Goal: Task Accomplishment & Management: Manage account settings

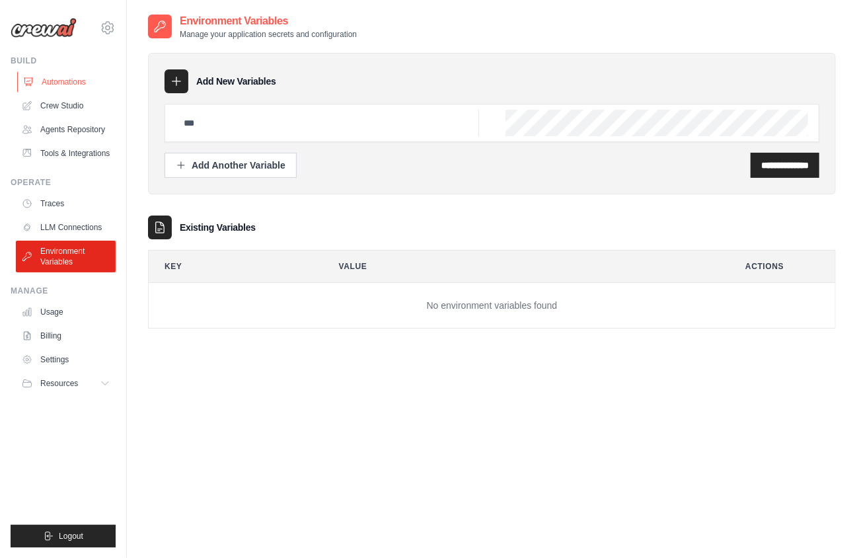
click at [78, 80] on link "Automations" at bounding box center [67, 81] width 100 height 21
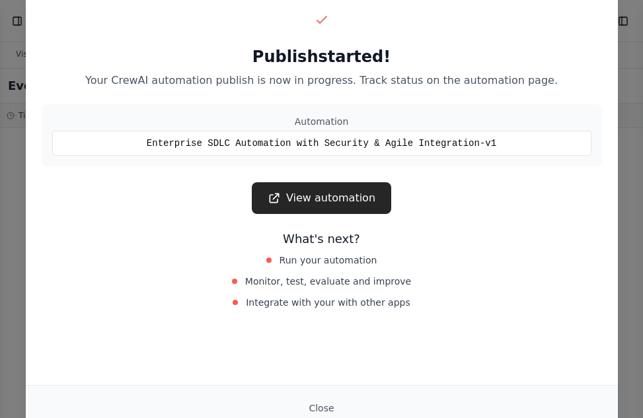
click at [346, 200] on link "View automation" at bounding box center [321, 198] width 139 height 32
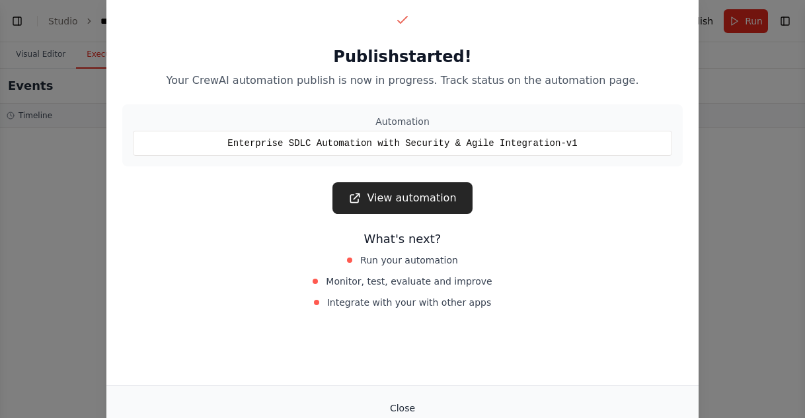
click at [401, 408] on button "Close" at bounding box center [402, 409] width 46 height 24
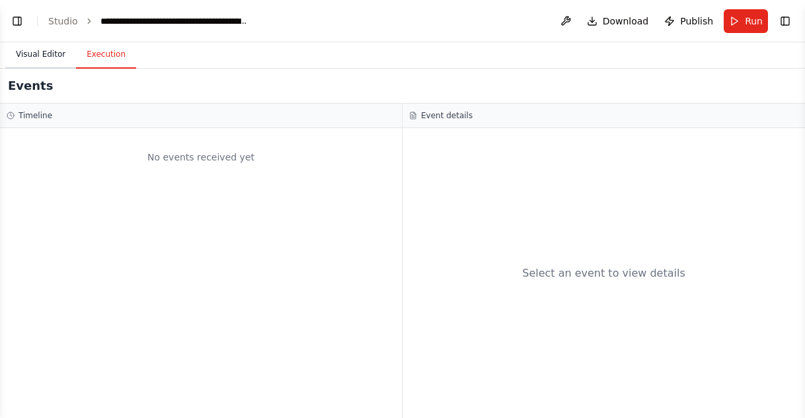
click at [47, 55] on button "Visual Editor" at bounding box center [40, 55] width 71 height 28
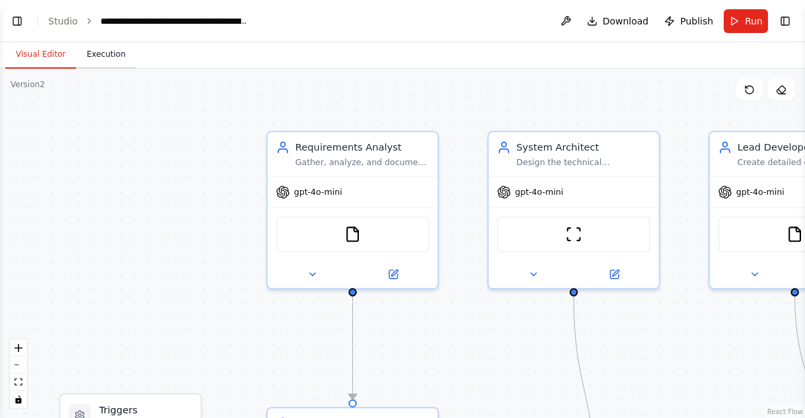
click at [114, 53] on button "Execution" at bounding box center [106, 55] width 60 height 28
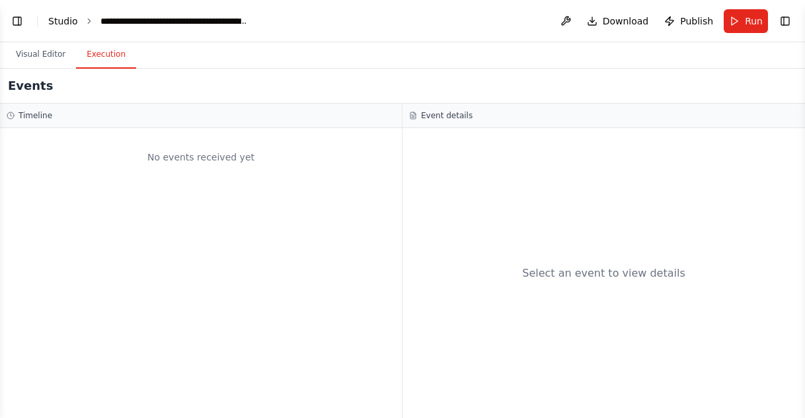
click at [66, 20] on link "Studio" at bounding box center [63, 21] width 30 height 11
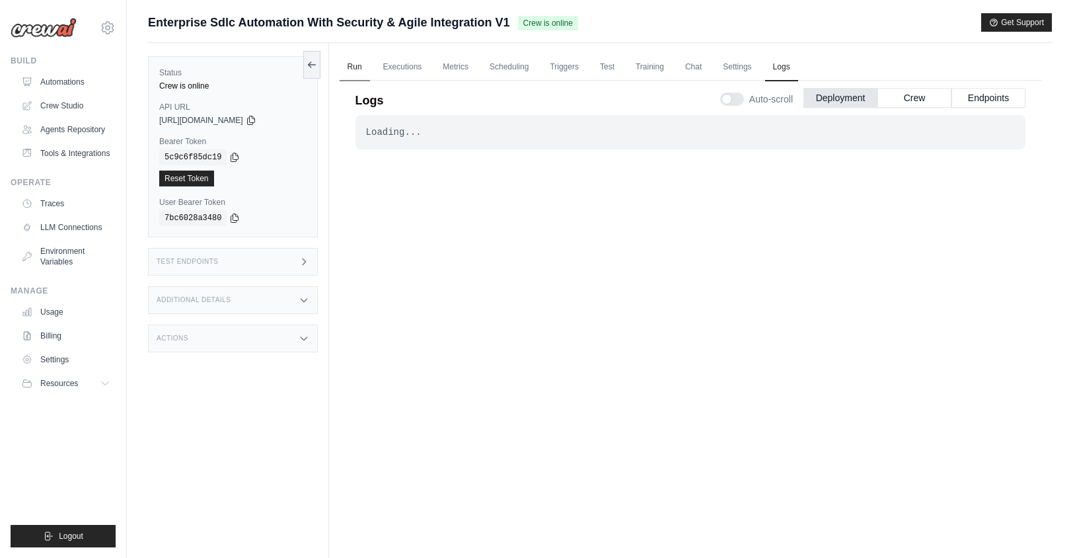
click at [352, 67] on link "Run" at bounding box center [355, 68] width 30 height 28
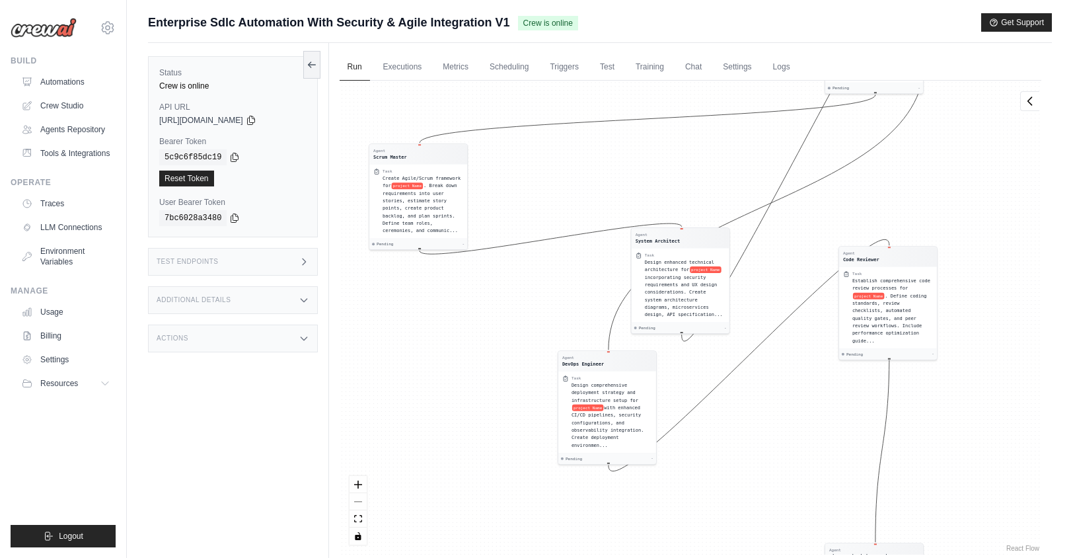
click at [545, 26] on span "Crew is online" at bounding box center [548, 23] width 60 height 15
click at [395, 70] on link "Executions" at bounding box center [402, 68] width 55 height 28
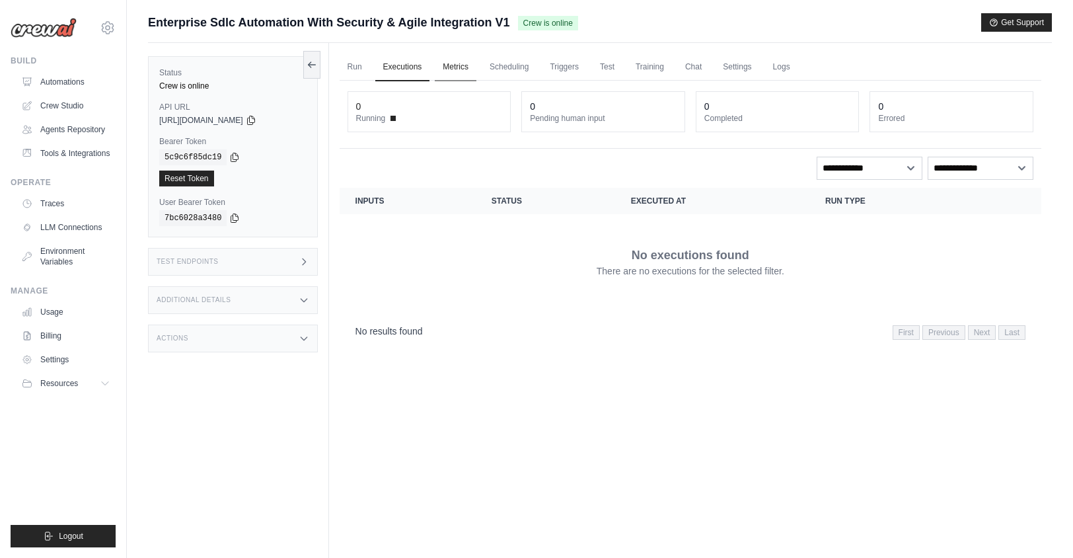
click at [456, 67] on link "Metrics" at bounding box center [456, 68] width 42 height 28
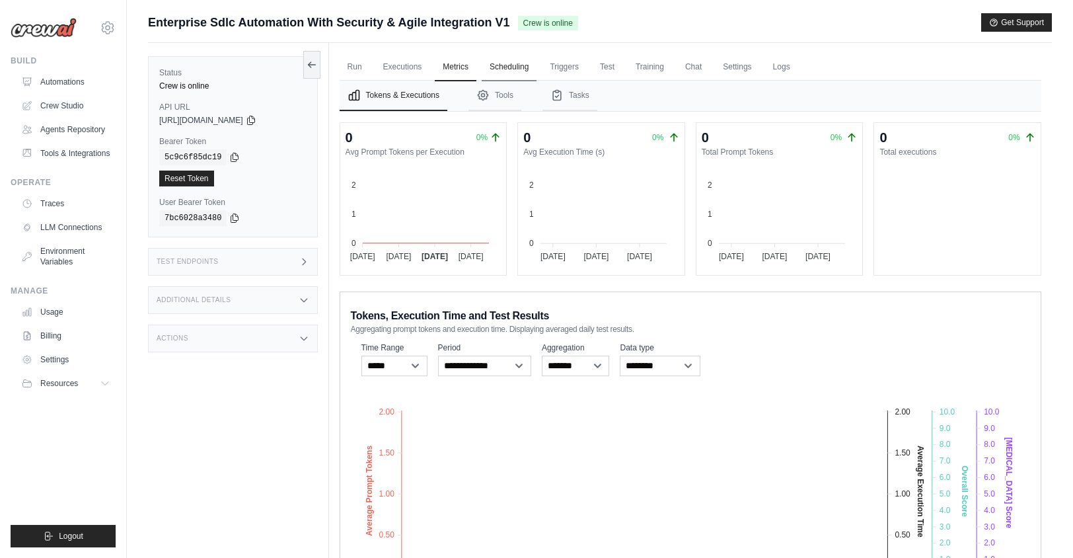
click at [503, 69] on link "Scheduling" at bounding box center [509, 68] width 55 height 28
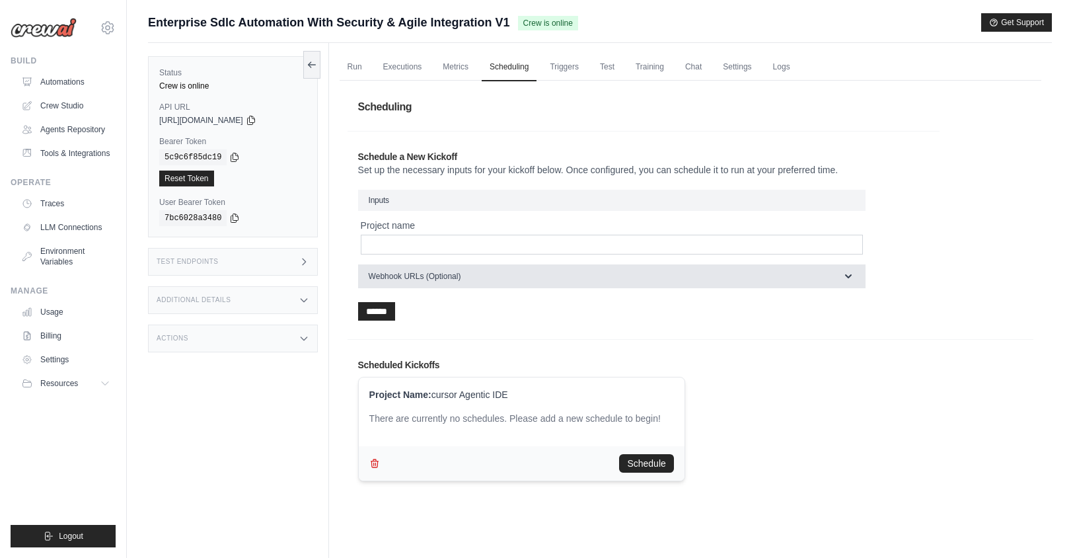
click at [471, 280] on button "Webhook URLs (Optional)" at bounding box center [612, 276] width 508 height 24
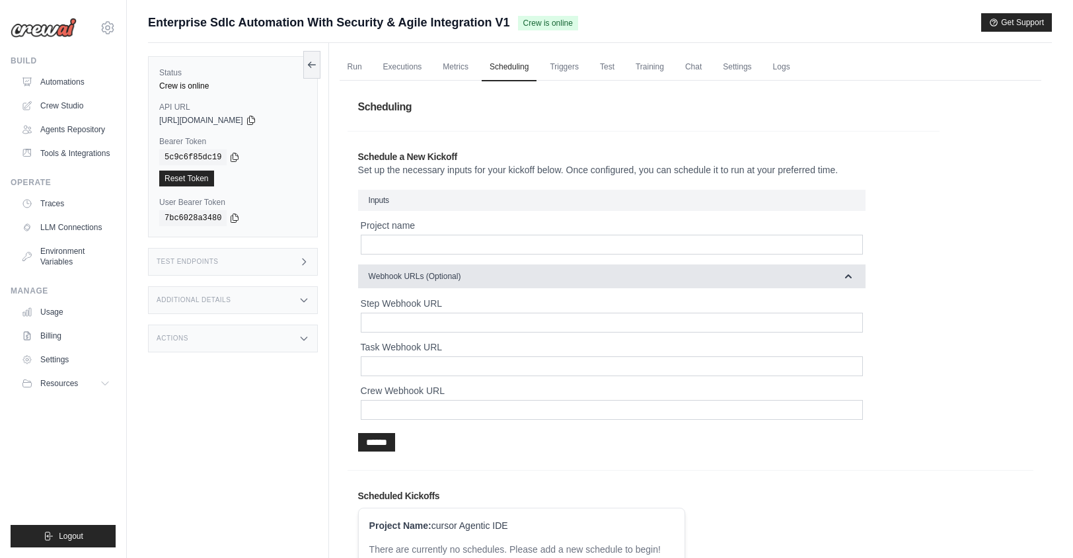
click at [471, 280] on button "Webhook URLs (Optional)" at bounding box center [612, 276] width 508 height 24
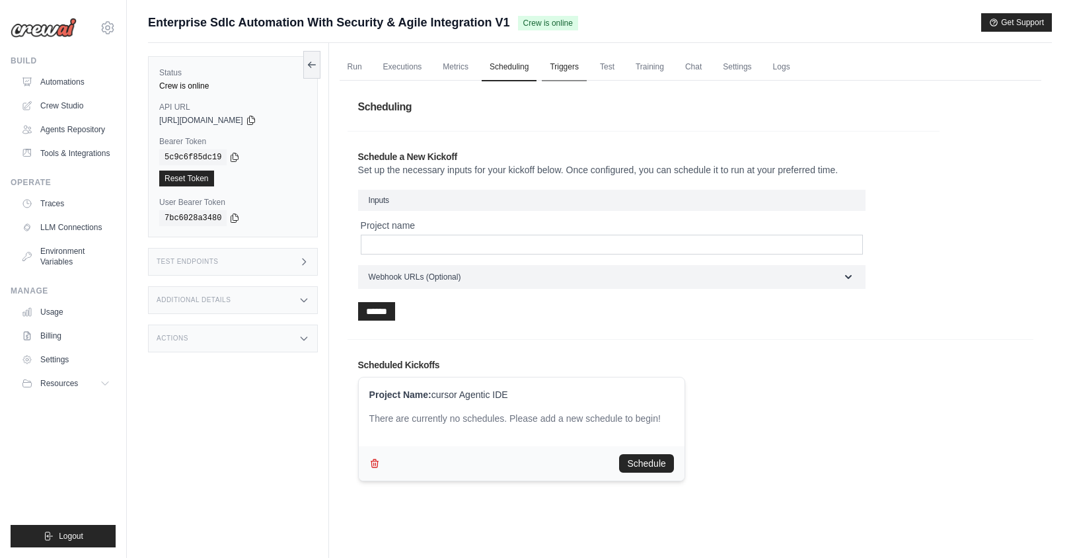
click at [572, 69] on link "Triggers" at bounding box center [564, 68] width 45 height 28
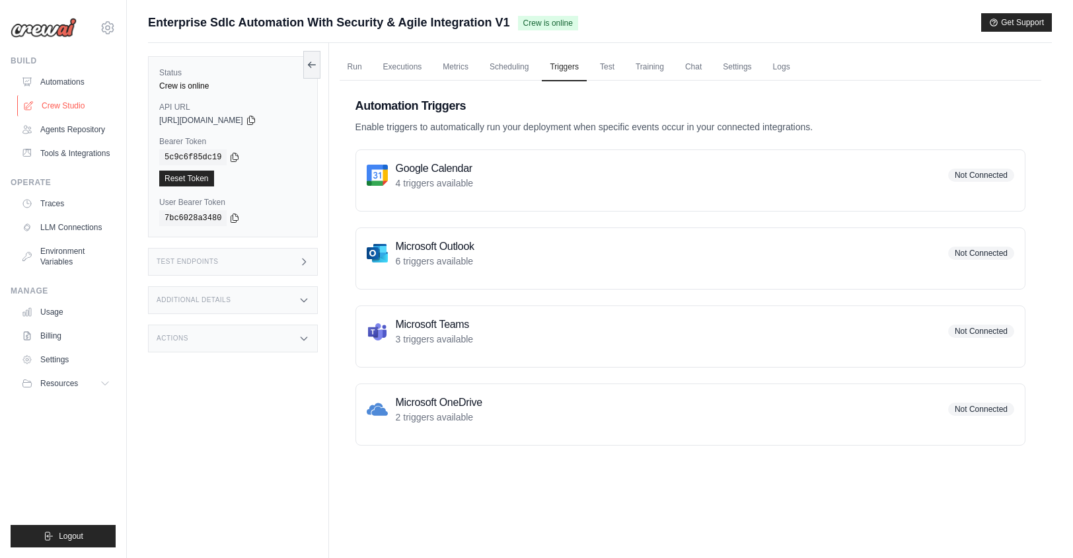
click at [48, 111] on link "Crew Studio" at bounding box center [67, 105] width 100 height 21
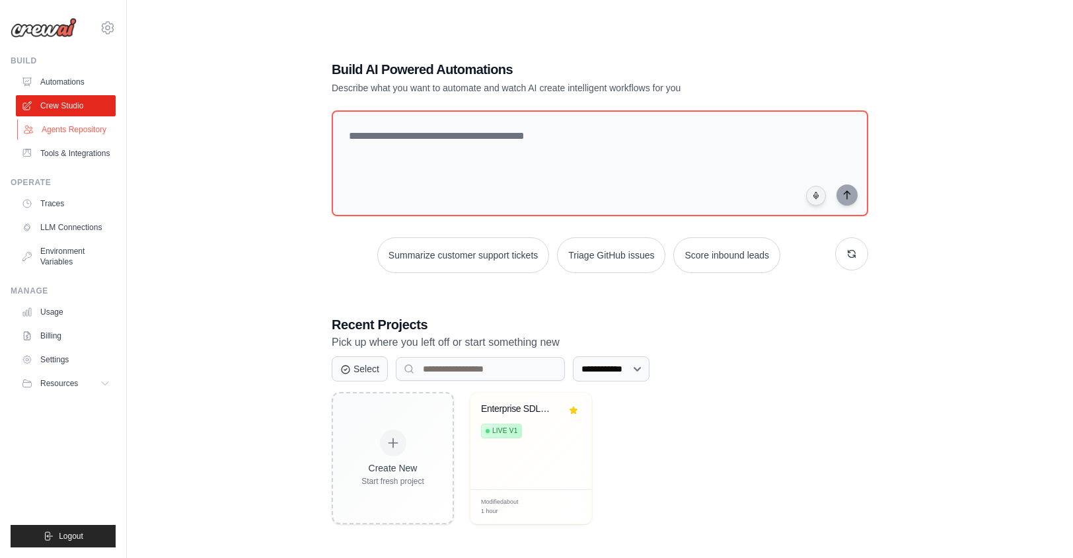
click at [45, 126] on link "Agents Repository" at bounding box center [67, 129] width 100 height 21
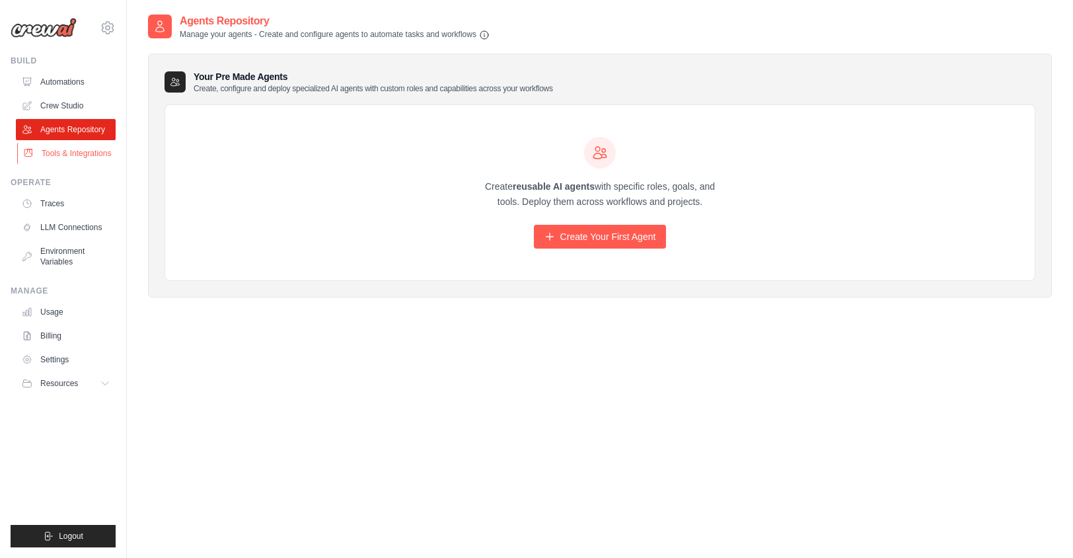
click at [49, 164] on link "Tools & Integrations" at bounding box center [67, 153] width 100 height 21
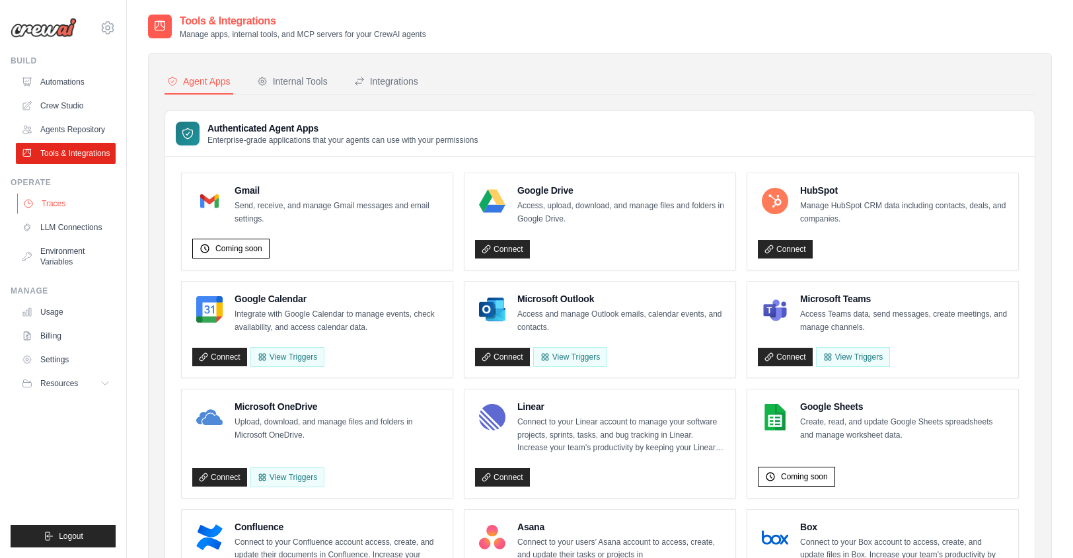
click at [56, 214] on link "Traces" at bounding box center [67, 203] width 100 height 21
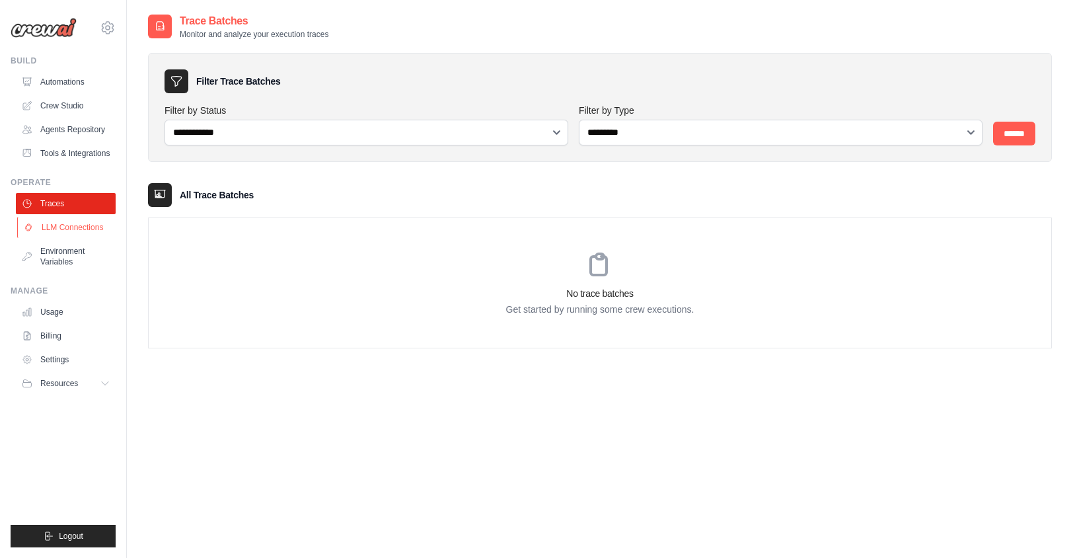
click at [62, 238] on link "LLM Connections" at bounding box center [67, 227] width 100 height 21
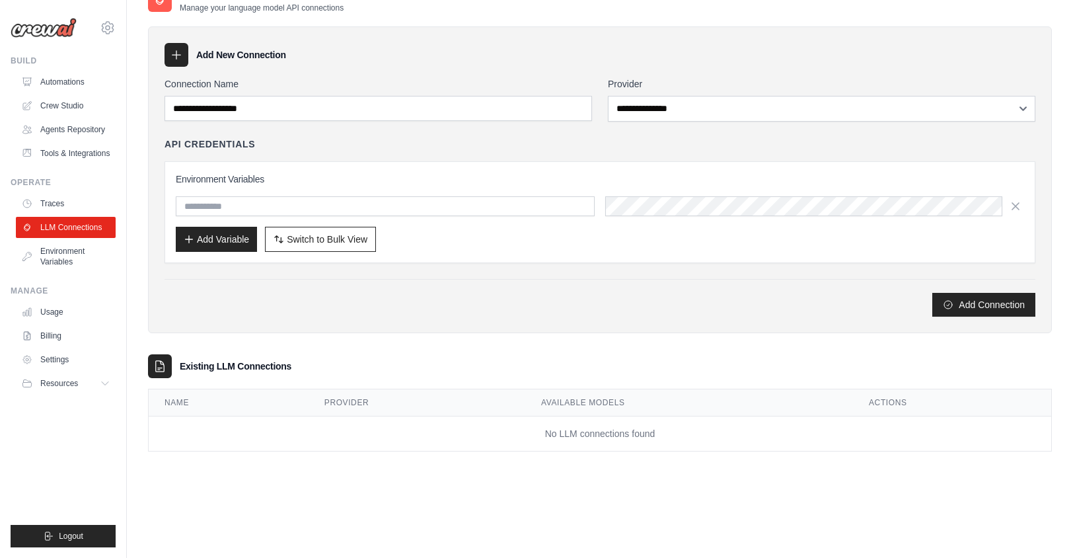
scroll to position [26, 0]
click at [79, 534] on span "Logout" at bounding box center [71, 536] width 24 height 11
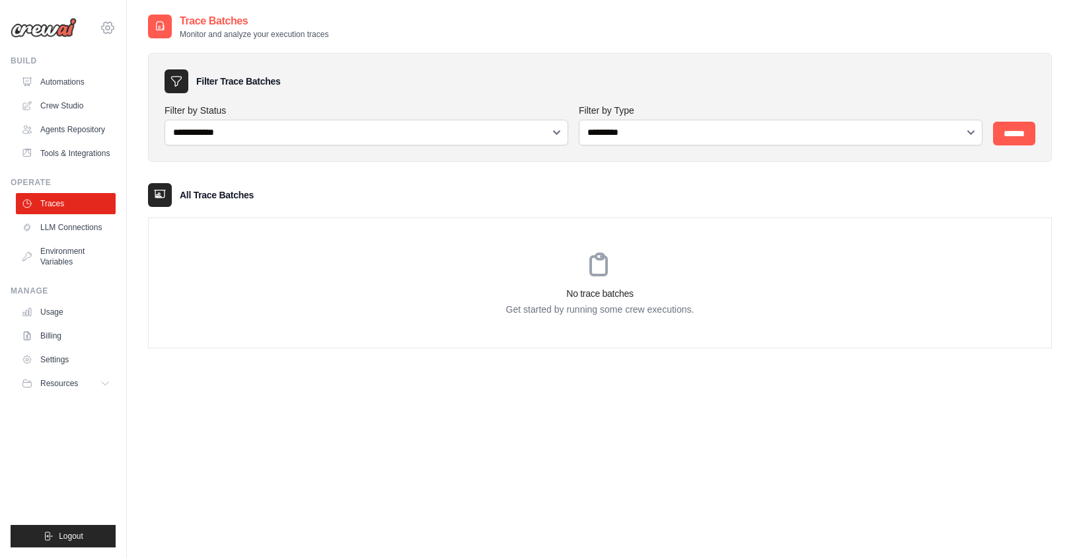
click at [107, 30] on icon at bounding box center [108, 28] width 16 height 16
click at [132, 87] on span "Settings" at bounding box center [165, 81] width 104 height 13
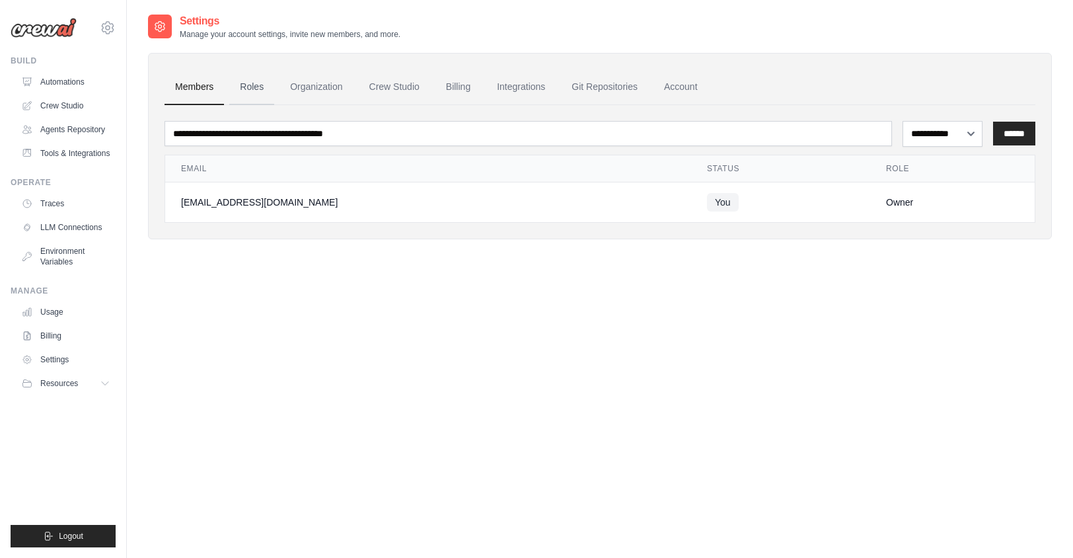
click at [250, 88] on link "Roles" at bounding box center [251, 87] width 45 height 36
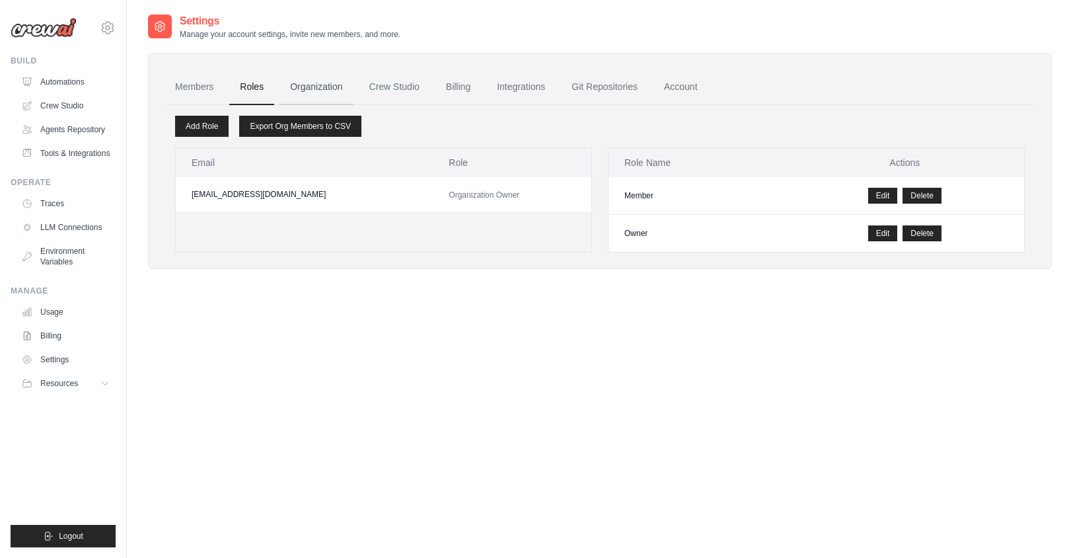
click at [299, 89] on link "Organization" at bounding box center [316, 87] width 73 height 36
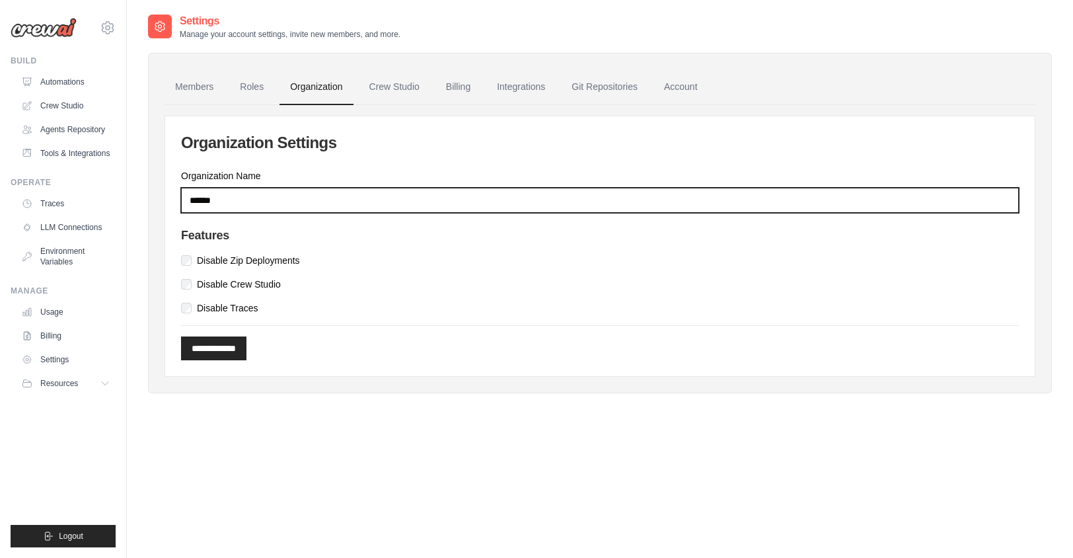
drag, startPoint x: 239, startPoint y: 204, endPoint x: 137, endPoint y: 194, distance: 102.3
click at [137, 194] on div "Settings Manage your account settings, invite new members, and more. Members Ro…" at bounding box center [600, 292] width 946 height 558
type input "*******"
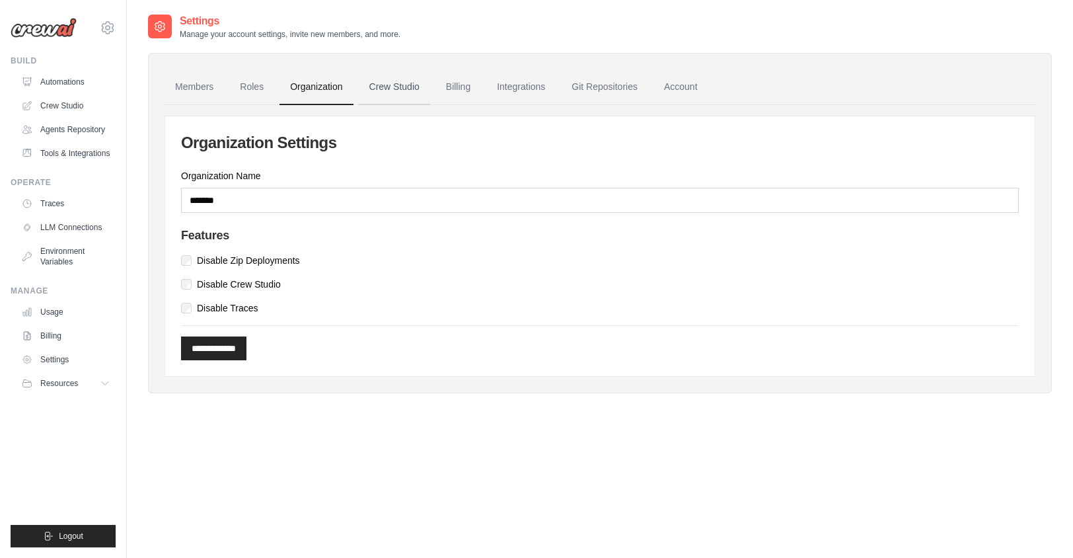
click at [402, 88] on link "Crew Studio" at bounding box center [394, 87] width 71 height 36
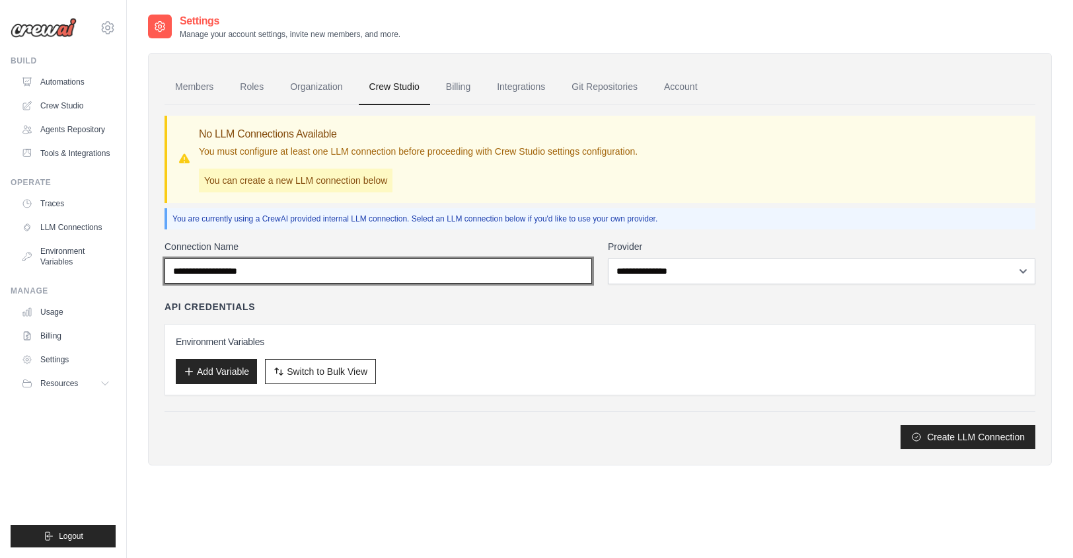
click at [389, 279] on input "Connection Name" at bounding box center [379, 270] width 428 height 25
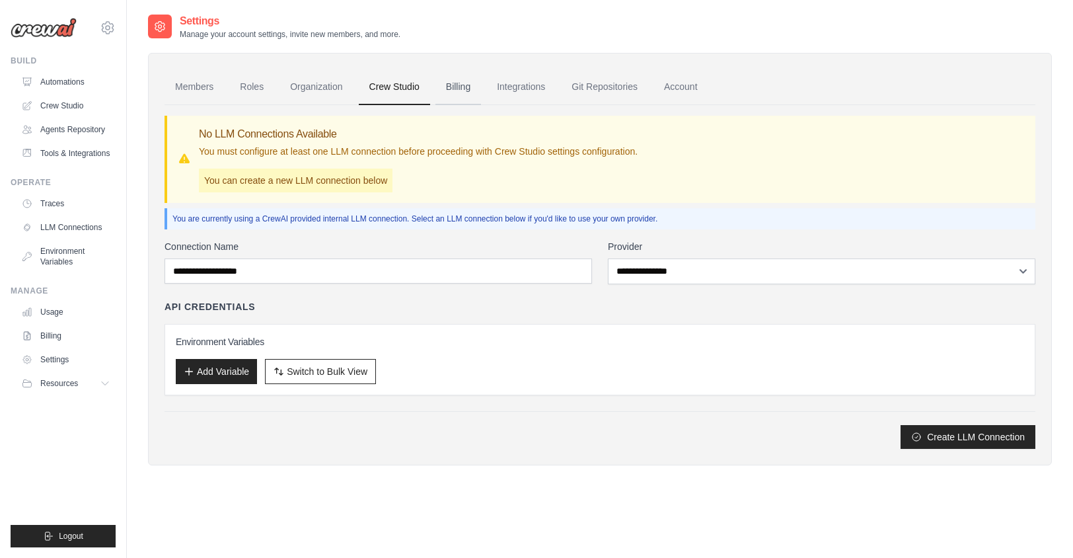
click at [457, 91] on link "Billing" at bounding box center [459, 87] width 46 height 36
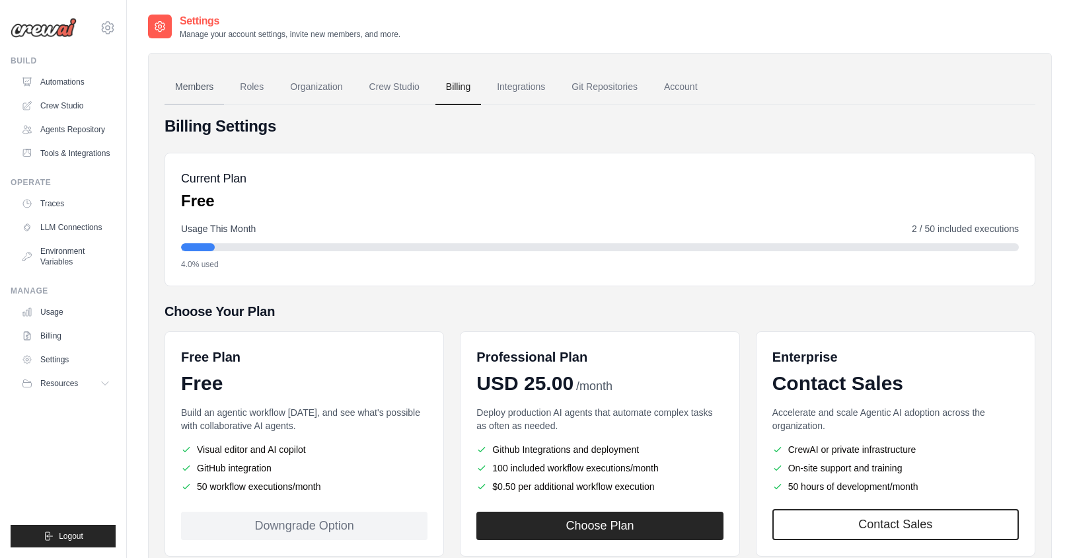
click at [196, 89] on link "Members" at bounding box center [194, 87] width 59 height 36
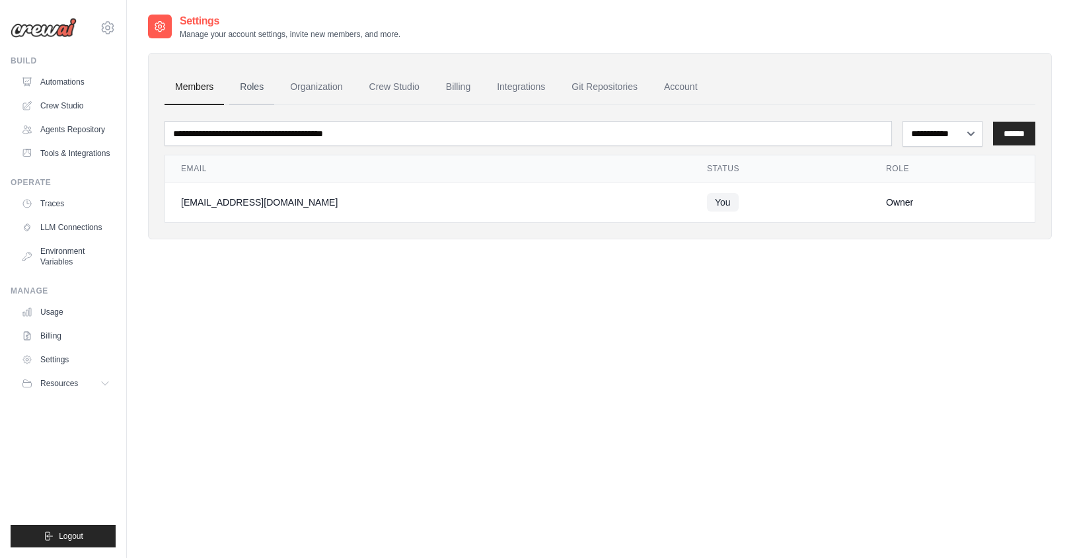
click at [268, 85] on link "Roles" at bounding box center [251, 87] width 45 height 36
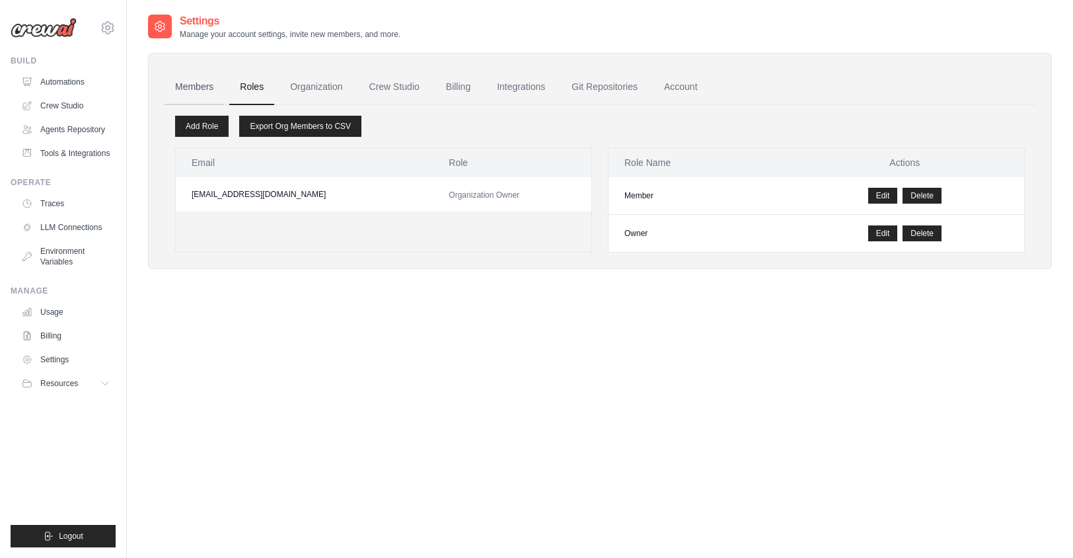
click at [204, 94] on link "Members" at bounding box center [194, 87] width 59 height 36
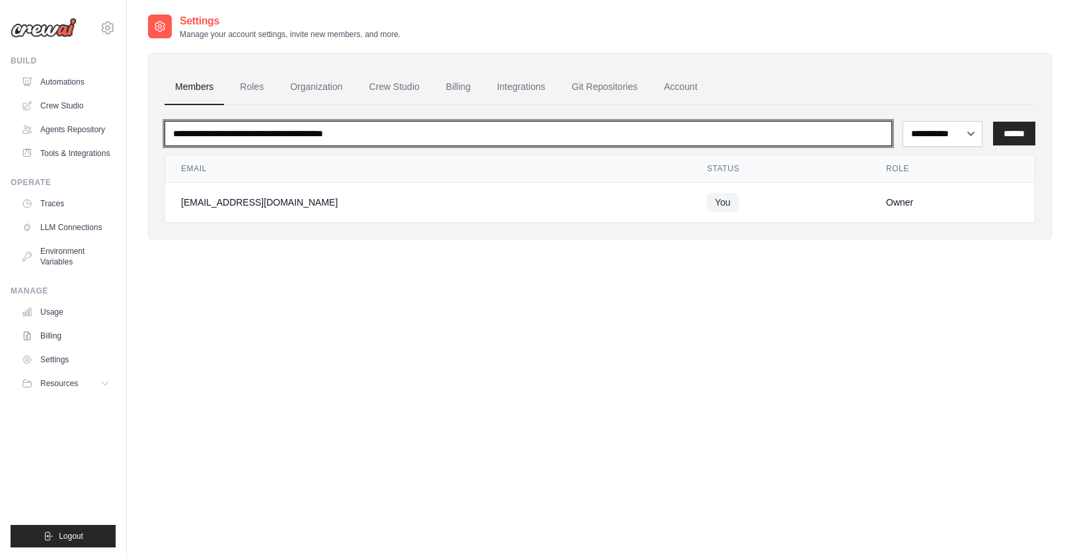
click at [268, 135] on input "email" at bounding box center [529, 133] width 728 height 25
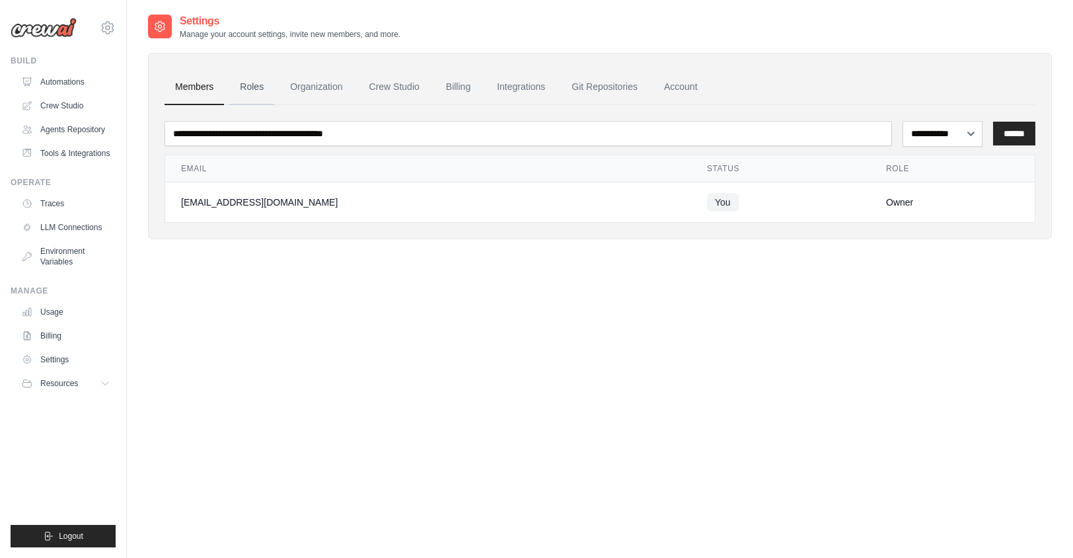
click at [242, 85] on link "Roles" at bounding box center [251, 87] width 45 height 36
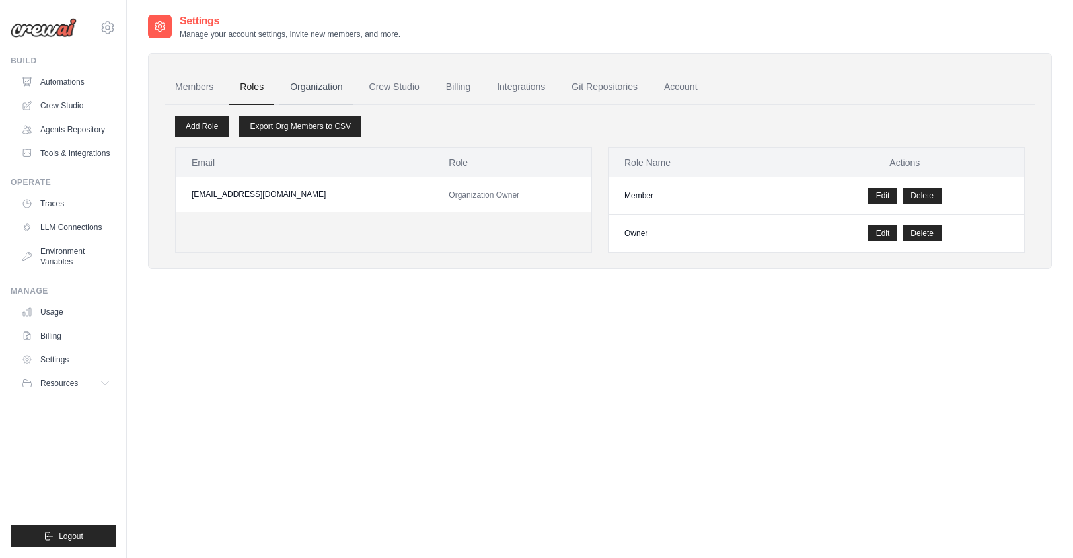
click at [315, 83] on link "Organization" at bounding box center [316, 87] width 73 height 36
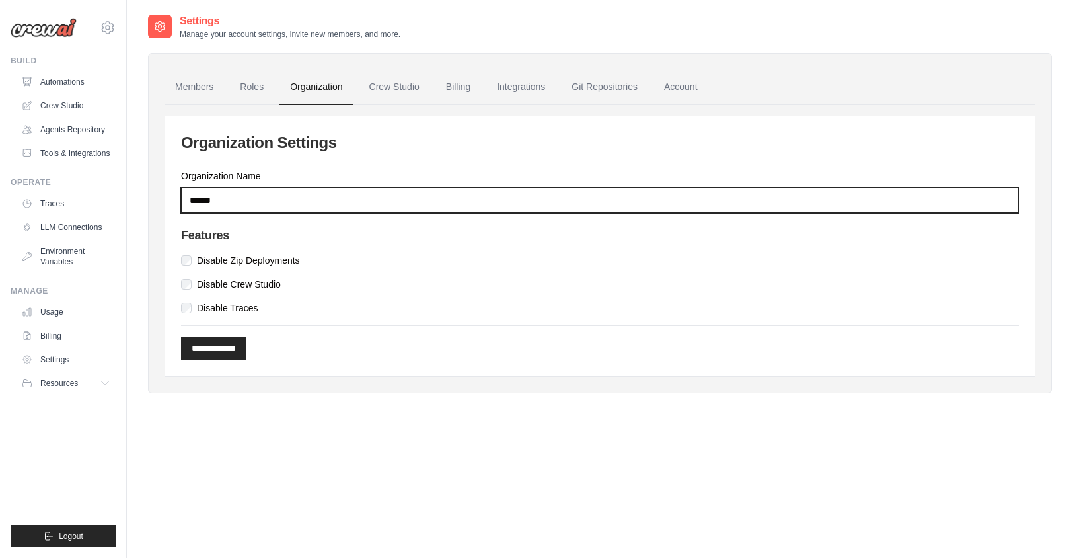
drag, startPoint x: 250, startPoint y: 200, endPoint x: 107, endPoint y: 190, distance: 143.1
click at [107, 190] on body "yzb61@psu.edu Settings Build Automations" at bounding box center [536, 292] width 1073 height 584
type input "*******"
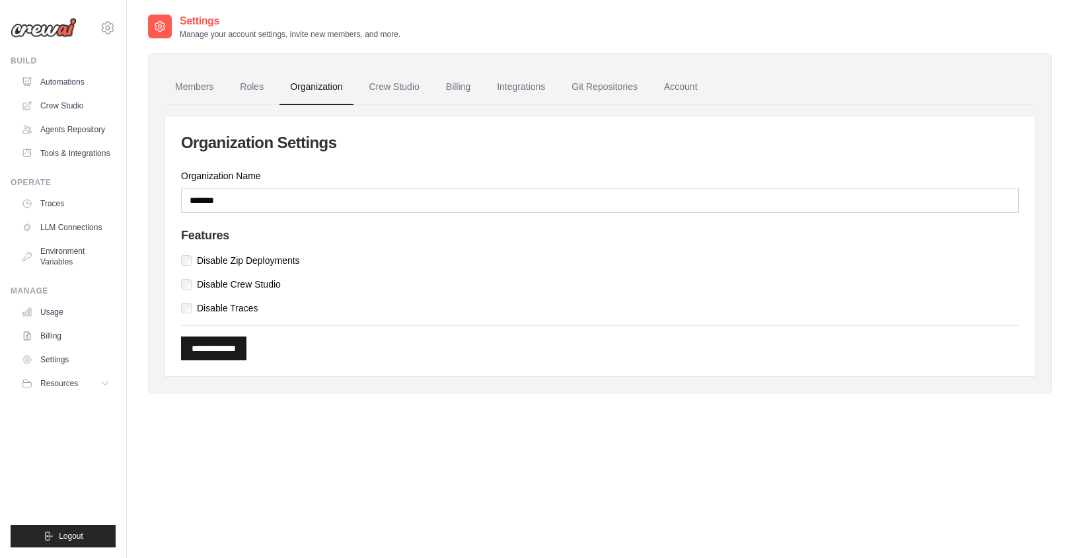
click at [231, 349] on input "**********" at bounding box center [213, 348] width 65 height 24
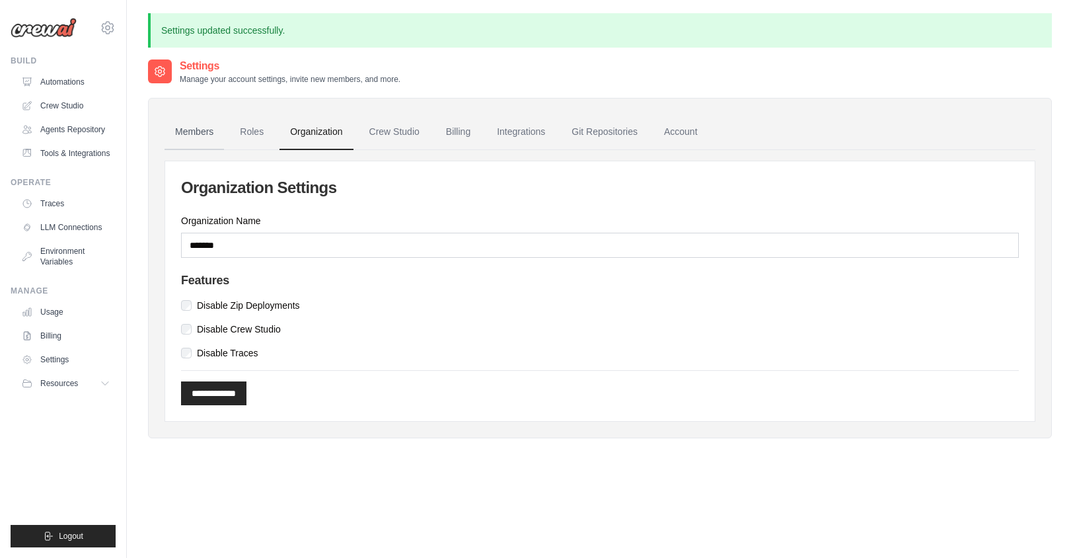
click at [198, 118] on link "Members" at bounding box center [194, 132] width 59 height 36
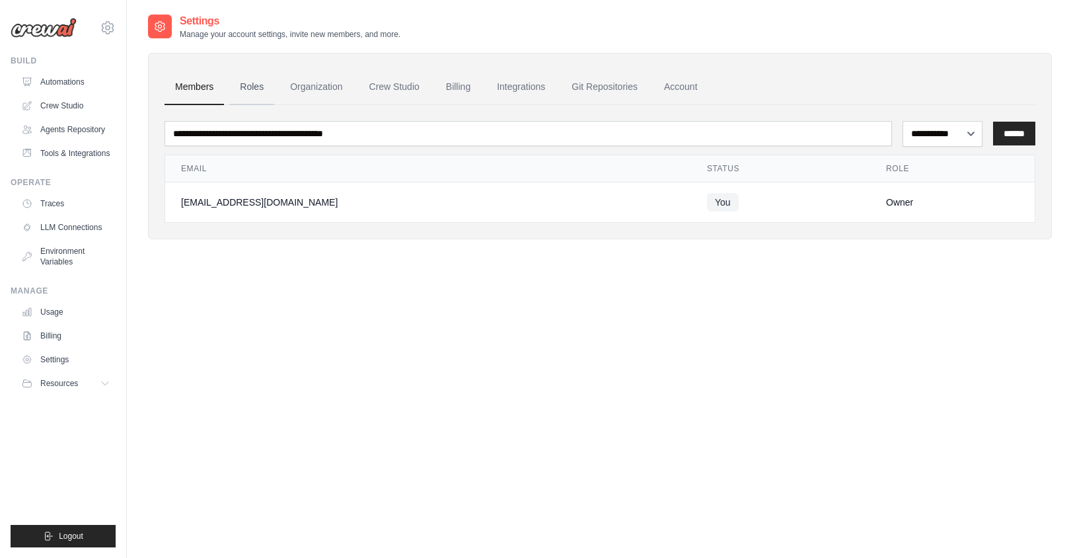
click at [250, 91] on link "Roles" at bounding box center [251, 87] width 45 height 36
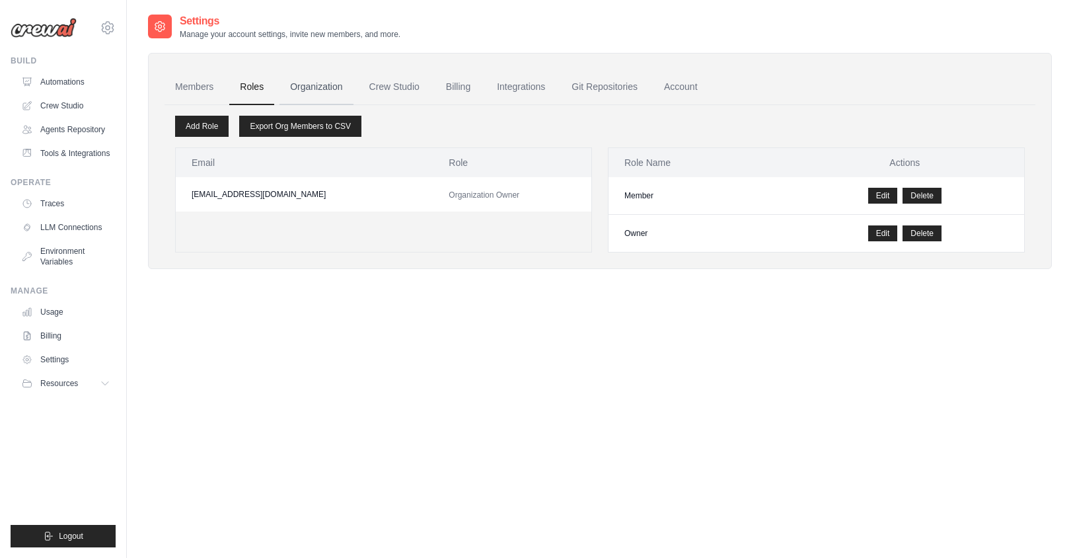
click at [313, 89] on link "Organization" at bounding box center [316, 87] width 73 height 36
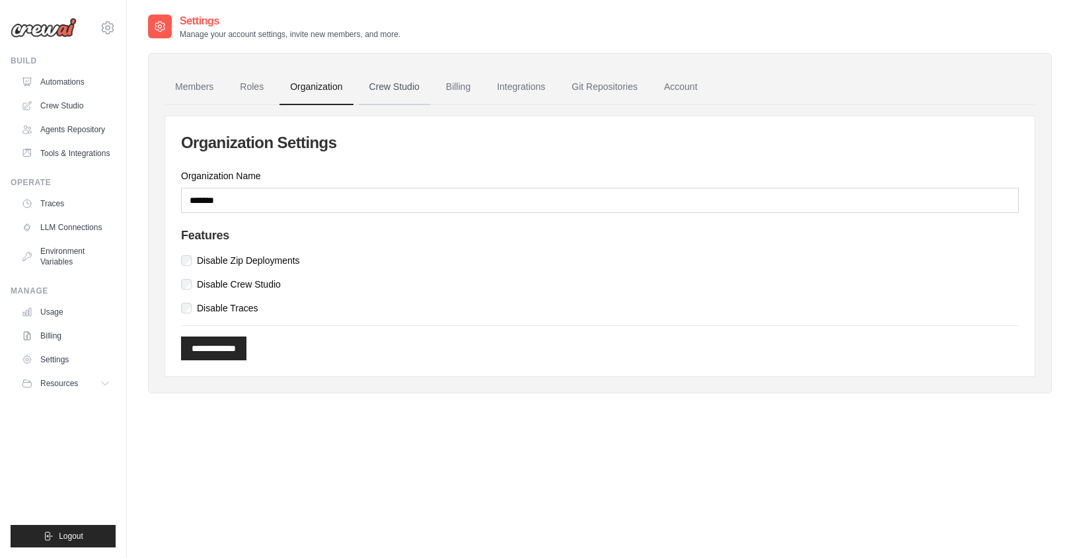
click at [389, 85] on link "Crew Studio" at bounding box center [394, 87] width 71 height 36
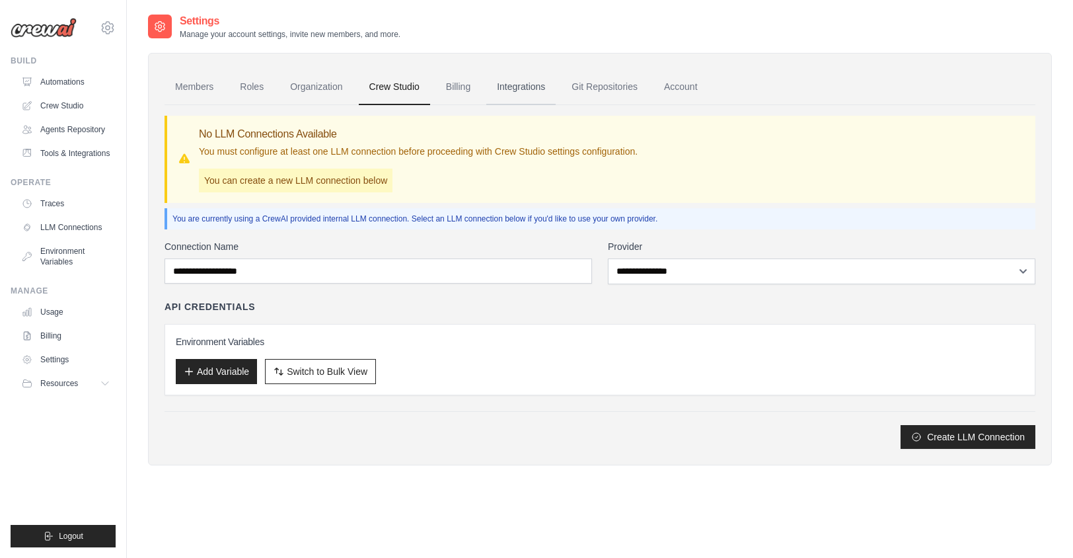
click at [518, 85] on link "Integrations" at bounding box center [520, 87] width 69 height 36
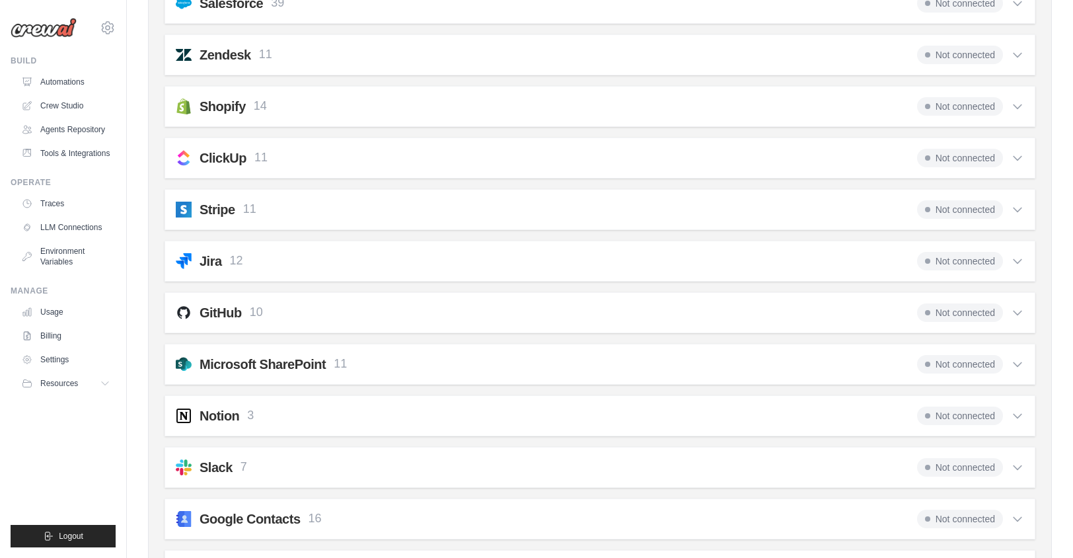
scroll to position [937, 0]
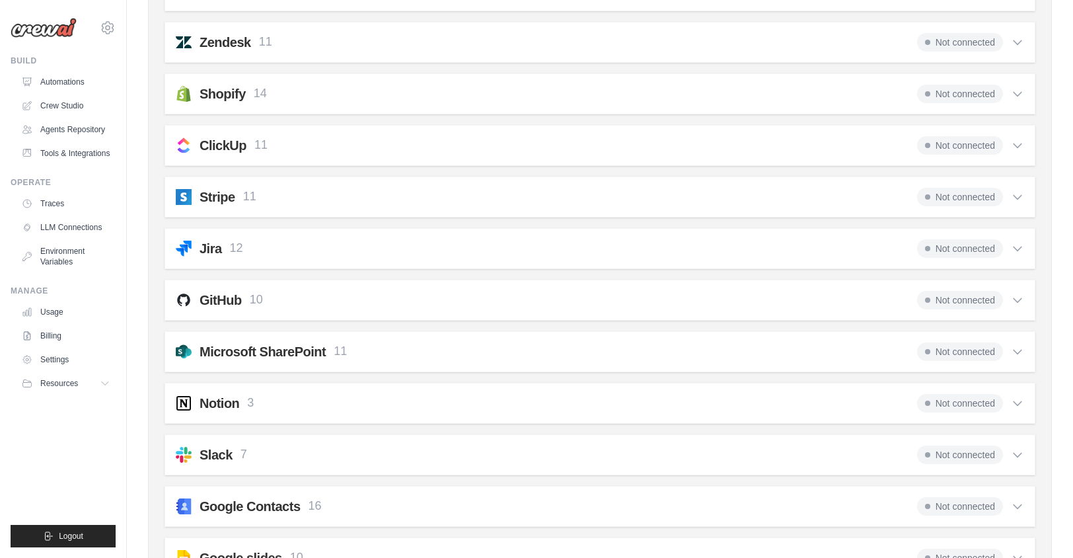
click at [394, 309] on div "GitHub 10 Not connected" at bounding box center [600, 300] width 849 height 19
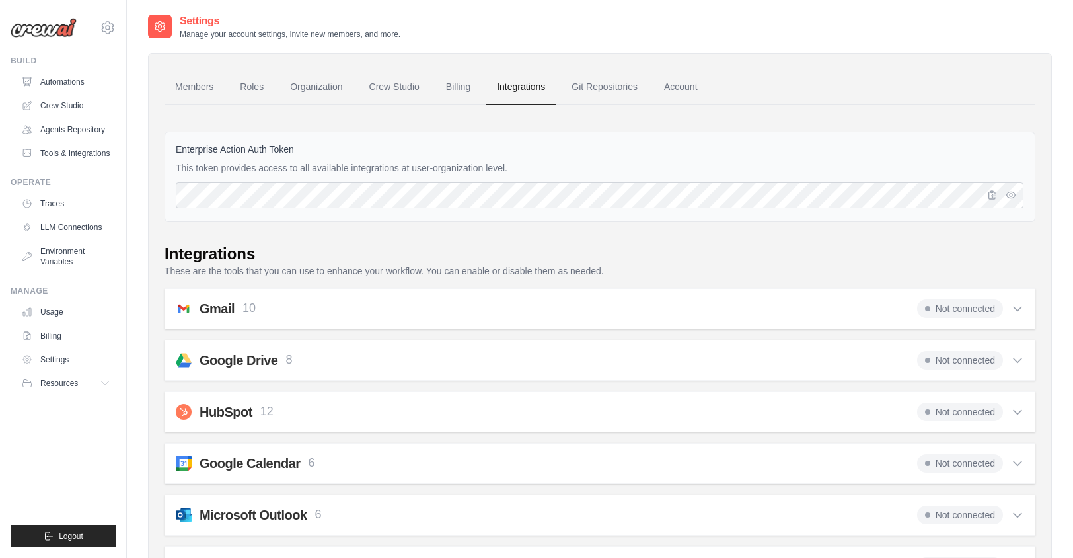
scroll to position [0, 0]
click at [604, 89] on link "Git Repositories" at bounding box center [604, 87] width 87 height 36
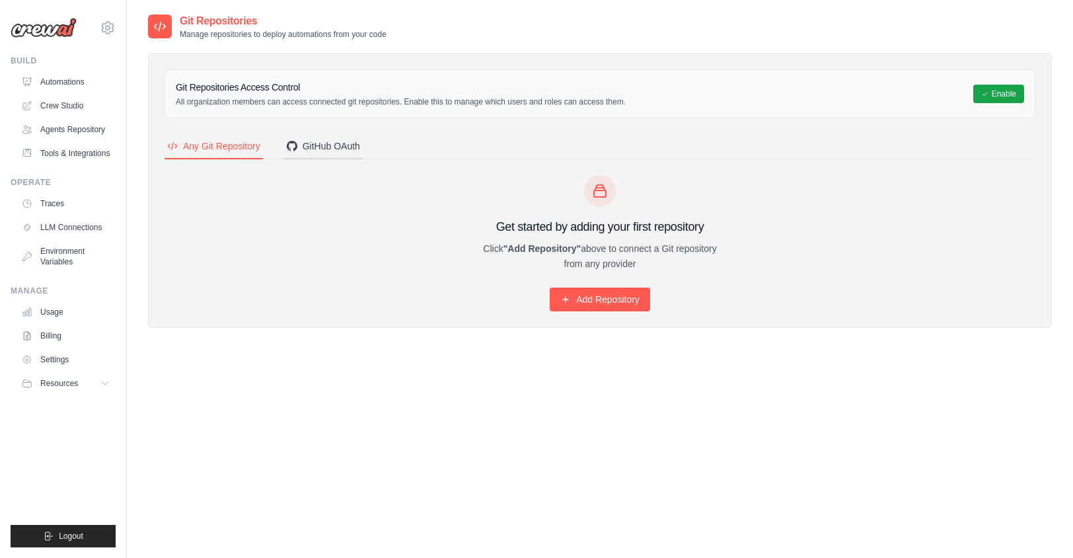
click at [330, 151] on div "GitHub OAuth" at bounding box center [323, 145] width 73 height 13
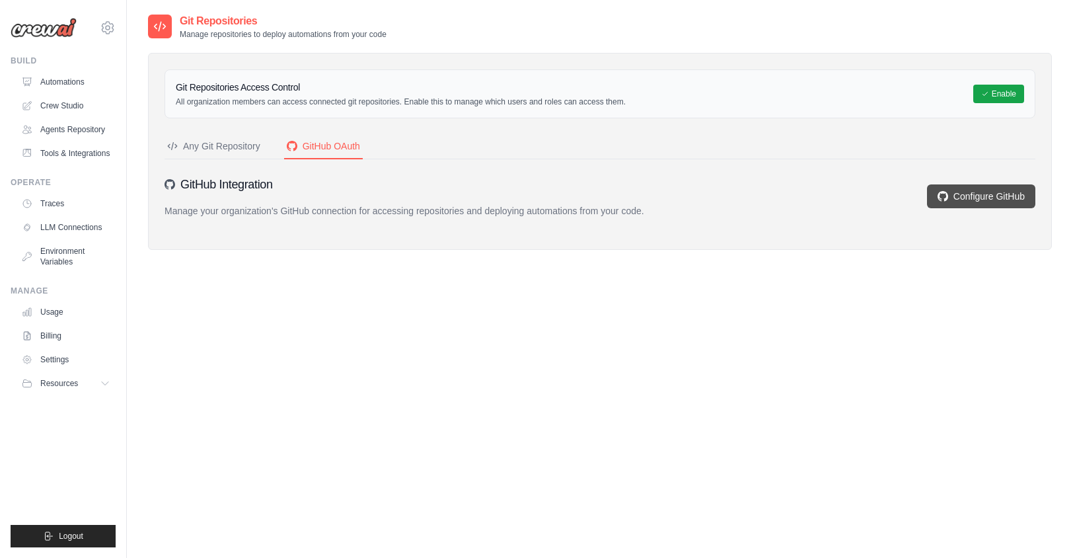
click at [1000, 194] on link "Configure GitHub" at bounding box center [981, 196] width 108 height 24
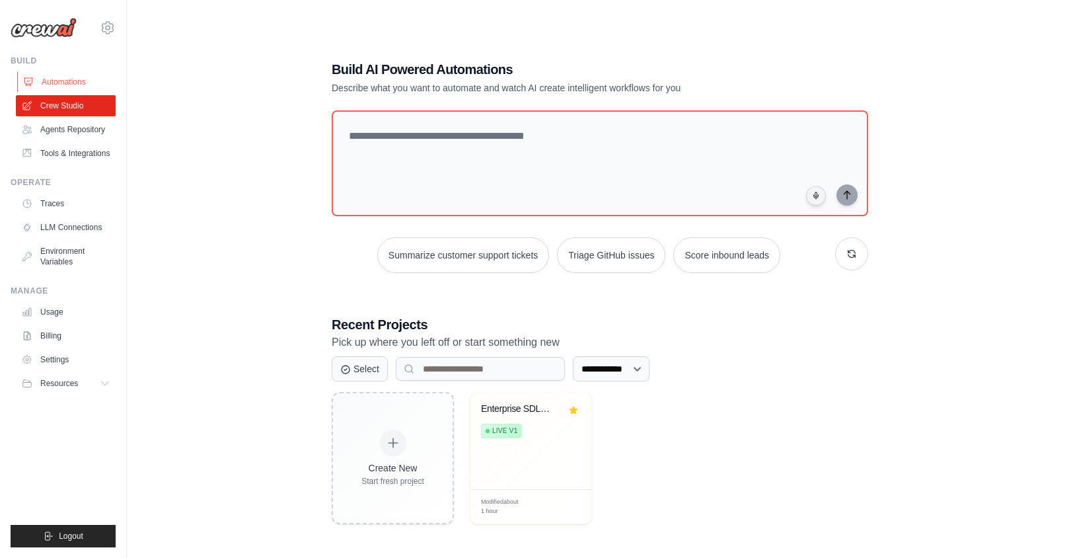
click at [63, 87] on link "Automations" at bounding box center [67, 81] width 100 height 21
click at [516, 415] on div "Enterprise SDLC Automation with Sec... Live v1" at bounding box center [521, 423] width 80 height 40
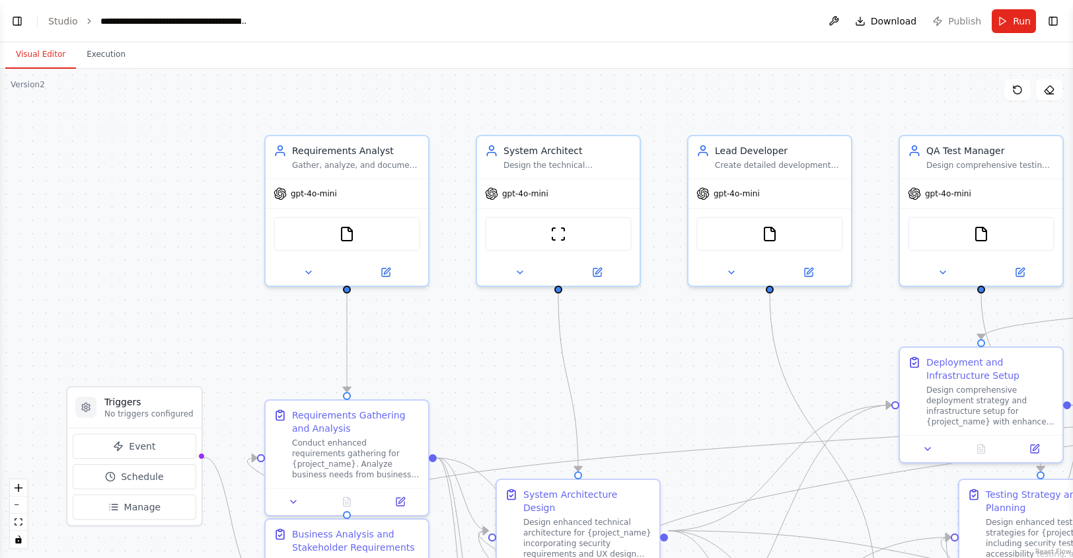
scroll to position [5038, 0]
click at [1017, 21] on span "Run" at bounding box center [1022, 21] width 18 height 13
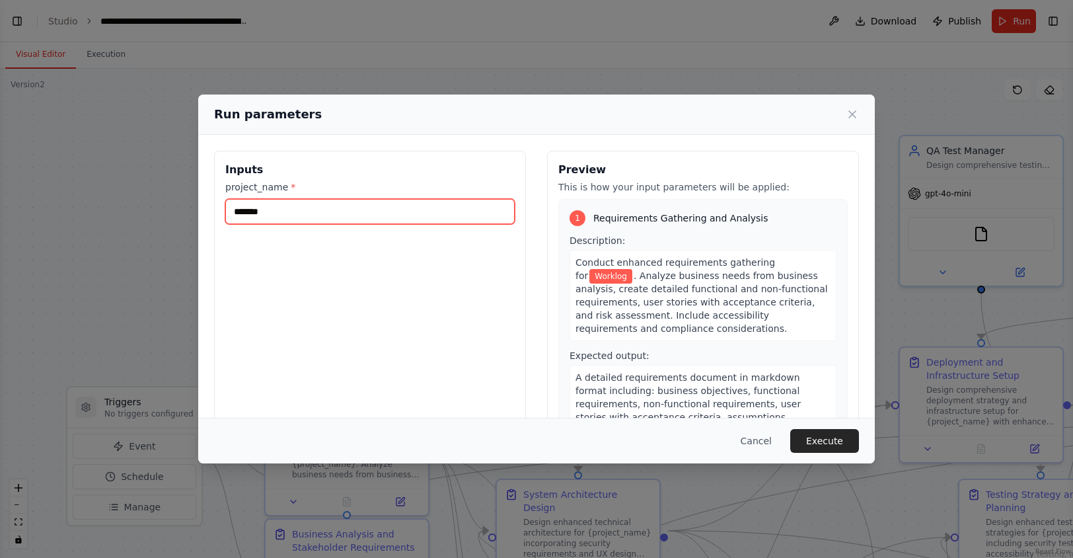
click at [410, 212] on input "*******" at bounding box center [369, 211] width 289 height 25
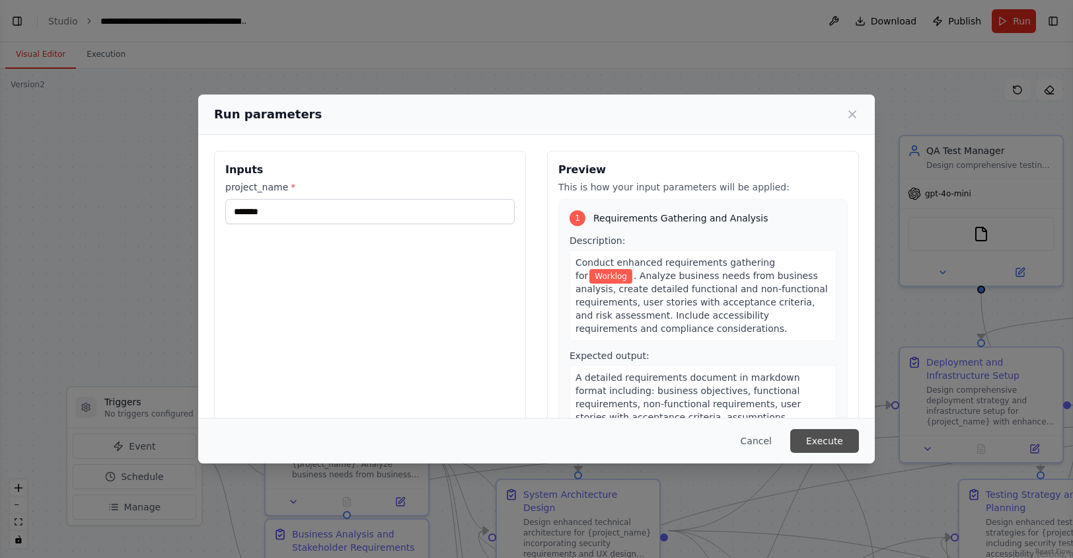
click at [835, 442] on button "Execute" at bounding box center [824, 441] width 69 height 24
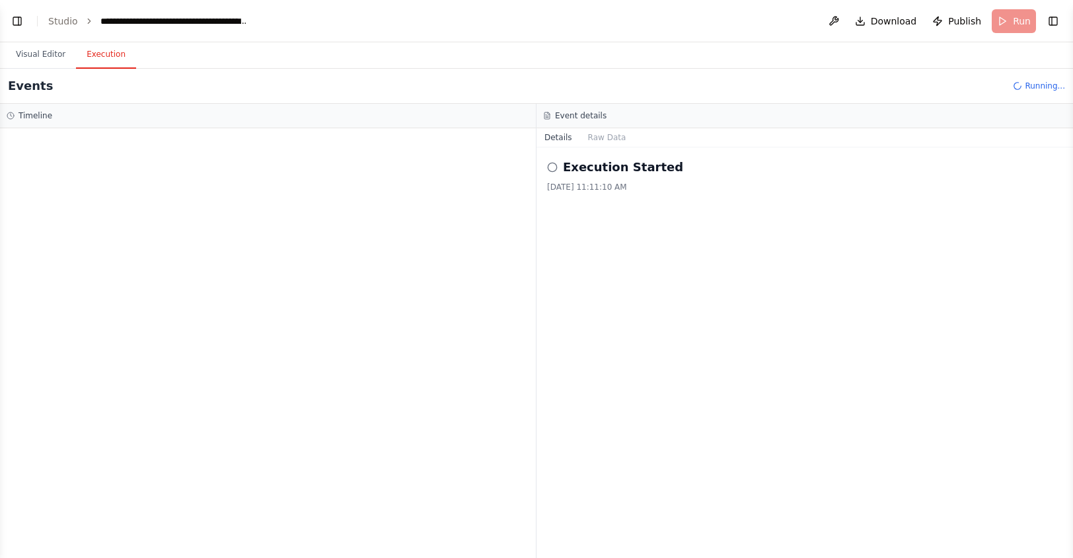
click at [551, 167] on icon at bounding box center [552, 167] width 11 height 11
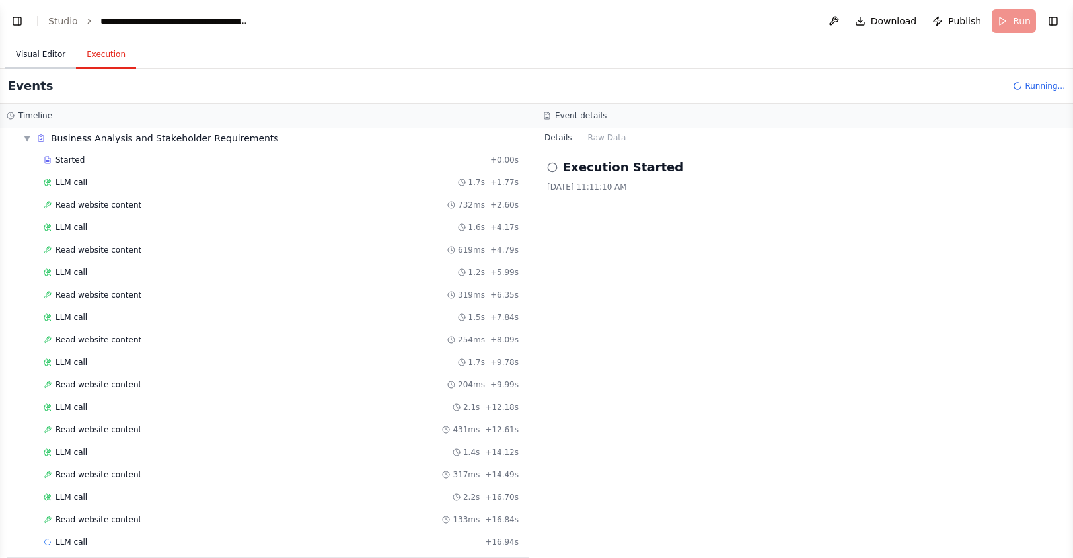
scroll to position [72, 0]
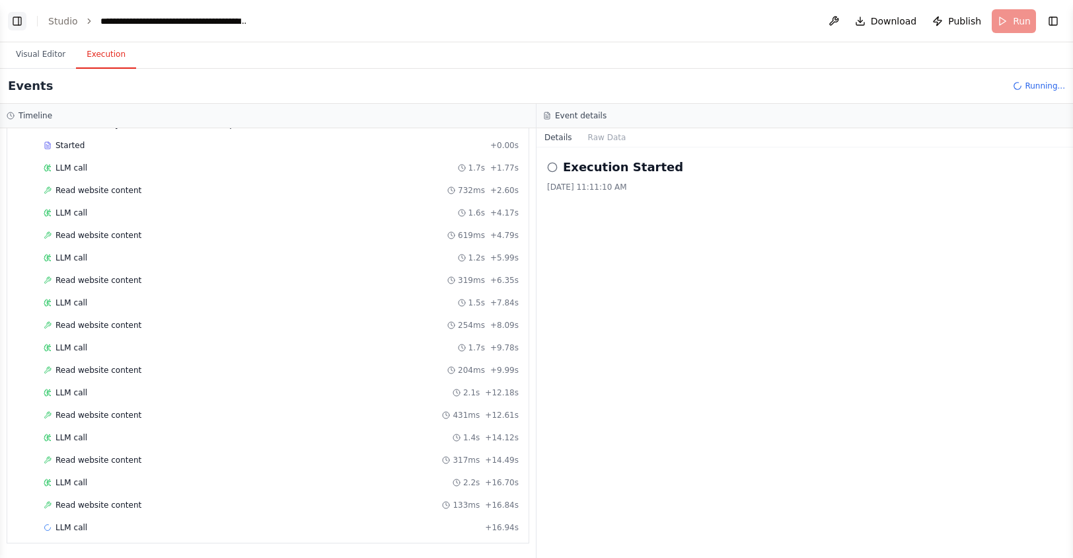
click at [17, 24] on button "Toggle Left Sidebar" at bounding box center [17, 21] width 19 height 19
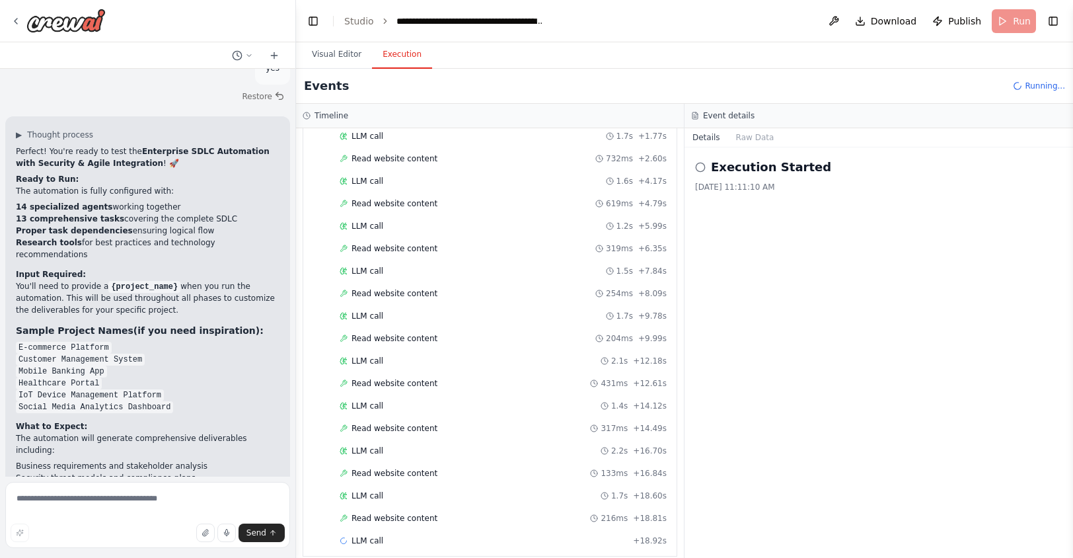
scroll to position [118, 0]
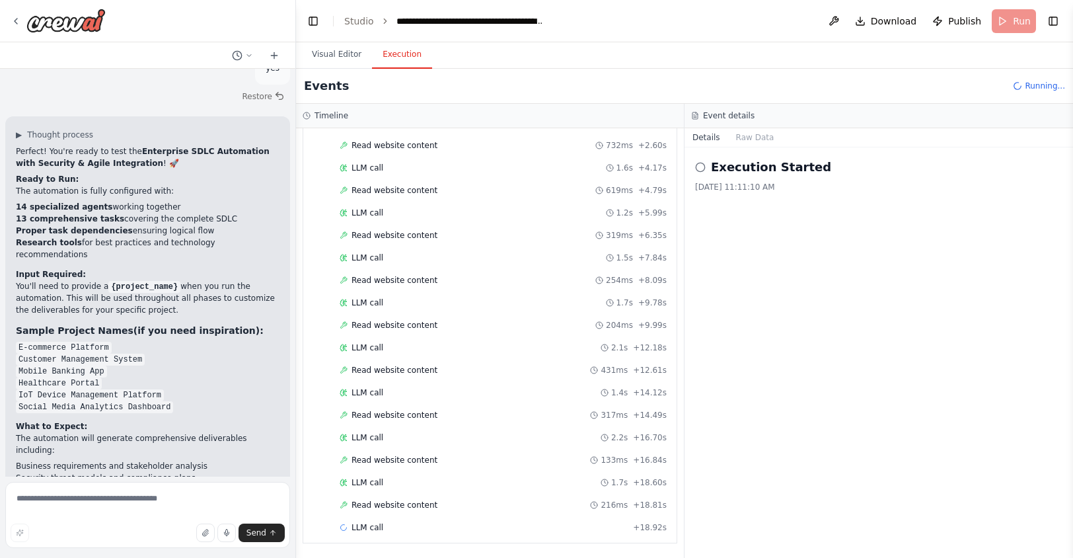
click at [443, 91] on div "Events Running..." at bounding box center [684, 86] width 777 height 35
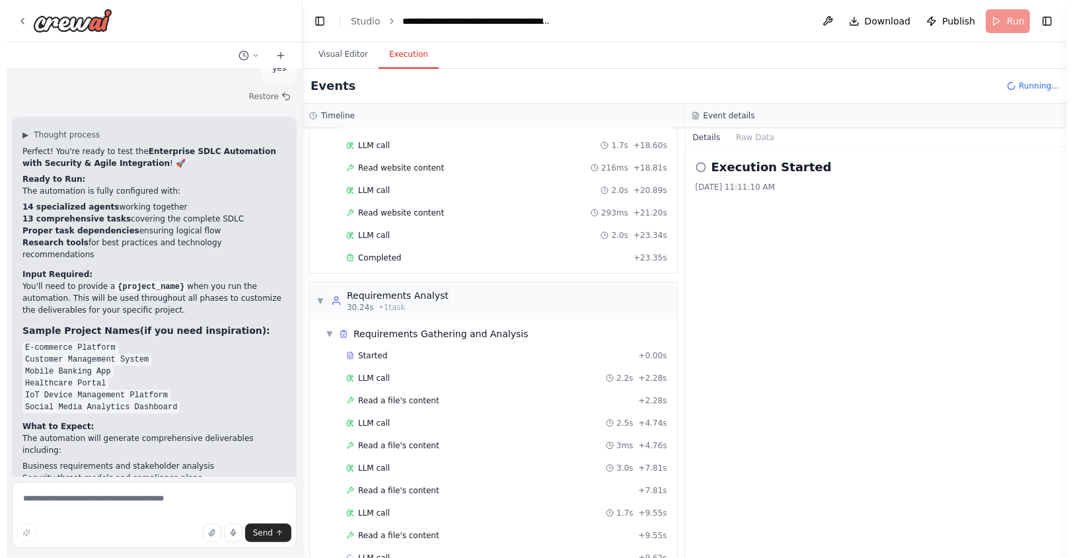
scroll to position [492, 0]
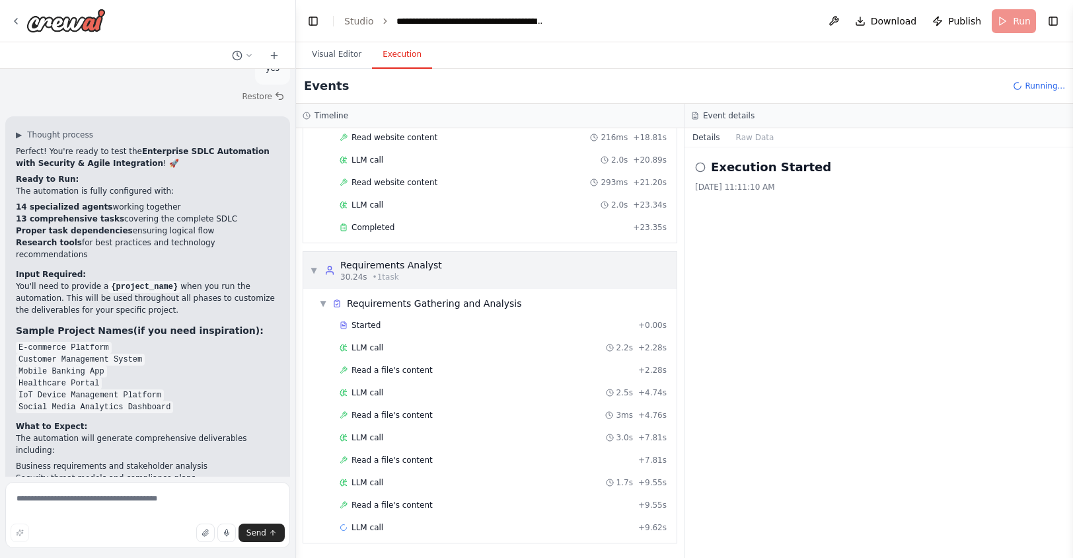
click at [313, 265] on span "▼" at bounding box center [314, 270] width 8 height 11
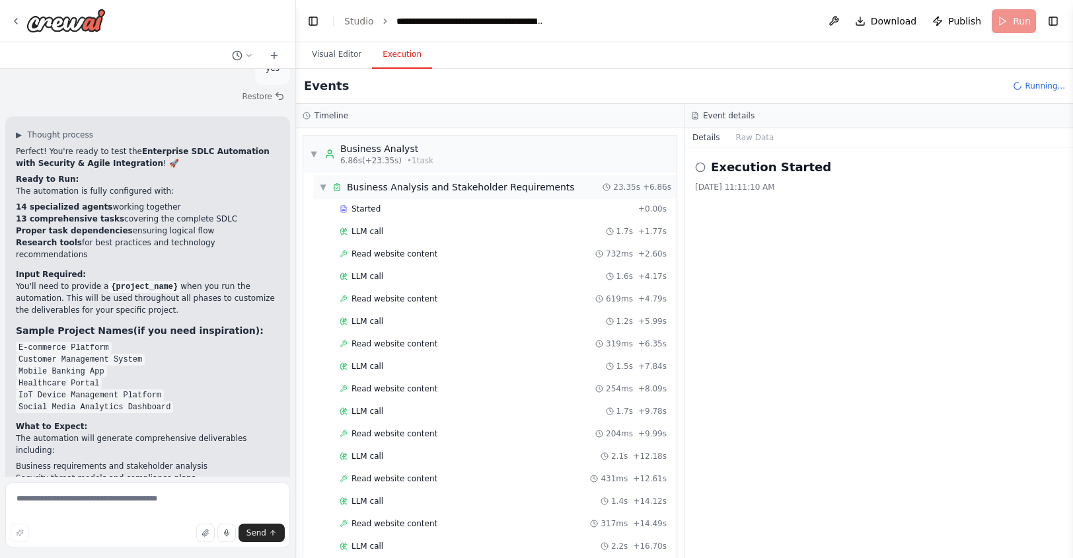
scroll to position [0, 0]
click at [422, 299] on span "Read website content" at bounding box center [395, 298] width 86 height 11
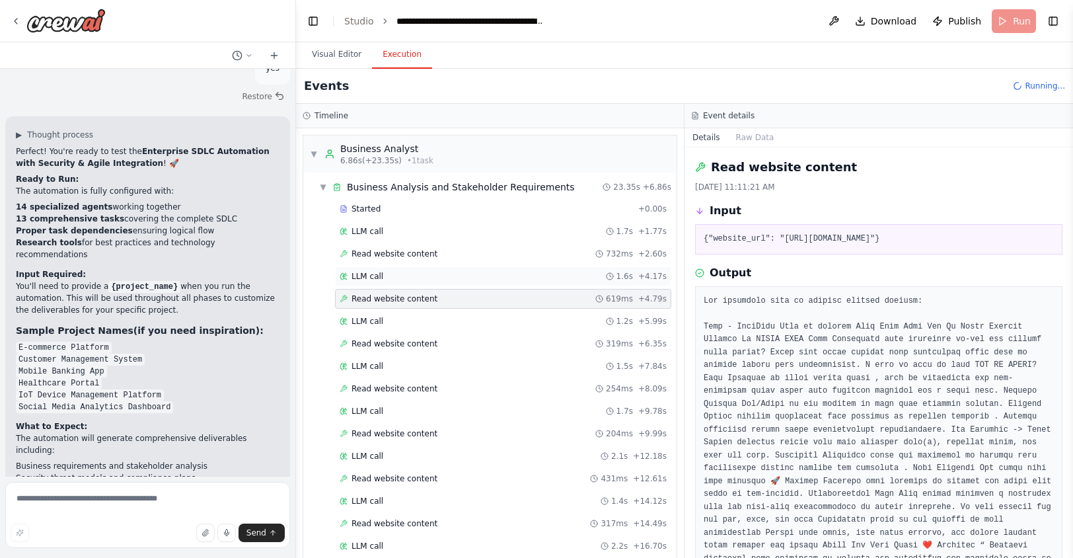
click at [413, 272] on div "LLM call 1.6s + 4.17s" at bounding box center [503, 276] width 336 height 20
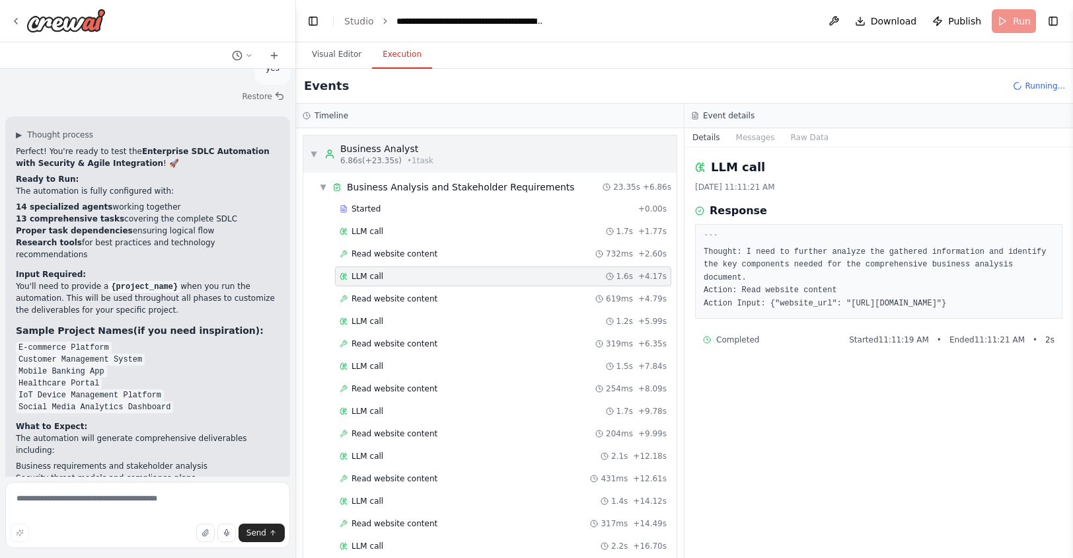
click at [391, 160] on span "6.86s (+23.35s)" at bounding box center [370, 160] width 61 height 11
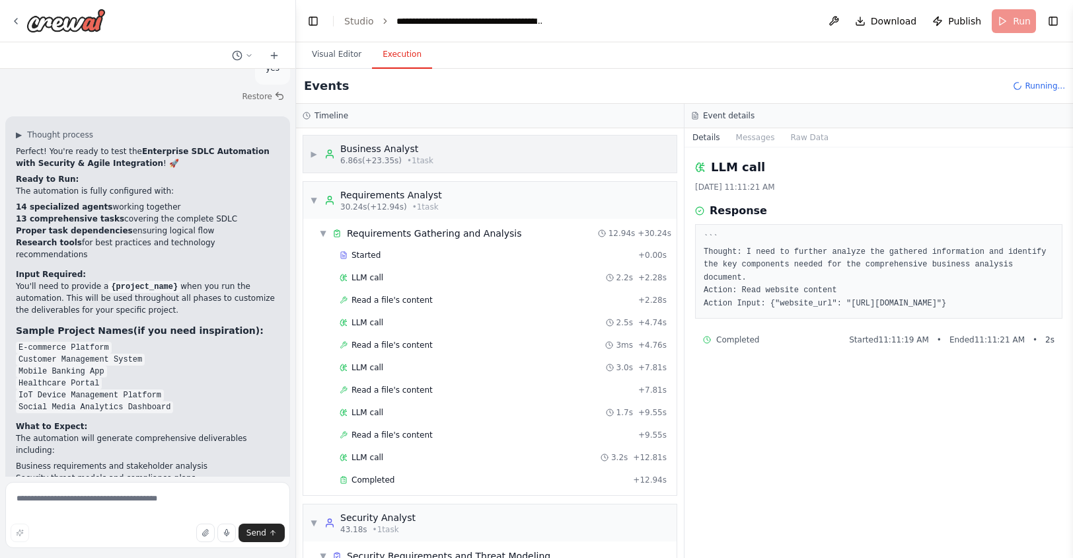
click at [391, 160] on span "6.86s (+23.35s)" at bounding box center [370, 160] width 61 height 11
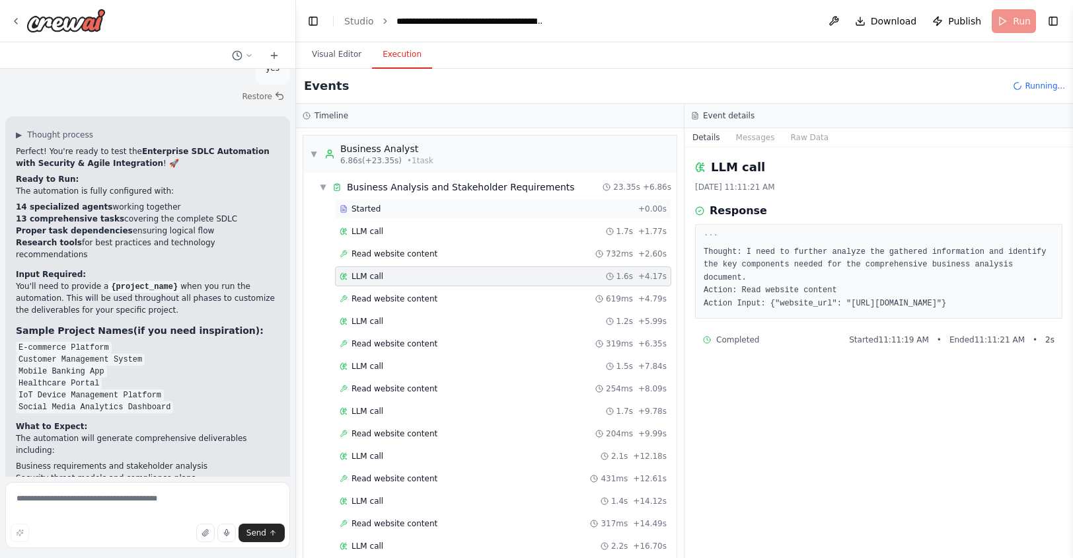
click at [373, 209] on span "Started" at bounding box center [366, 209] width 29 height 11
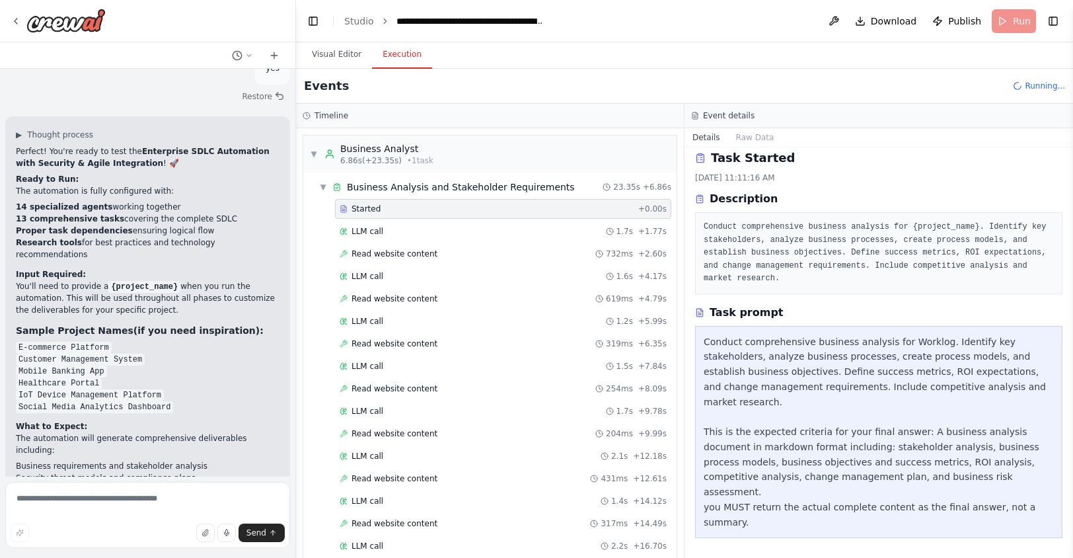
scroll to position [9, 0]
click at [445, 237] on div "LLM call 1.7s + 1.77s" at bounding box center [503, 231] width 327 height 11
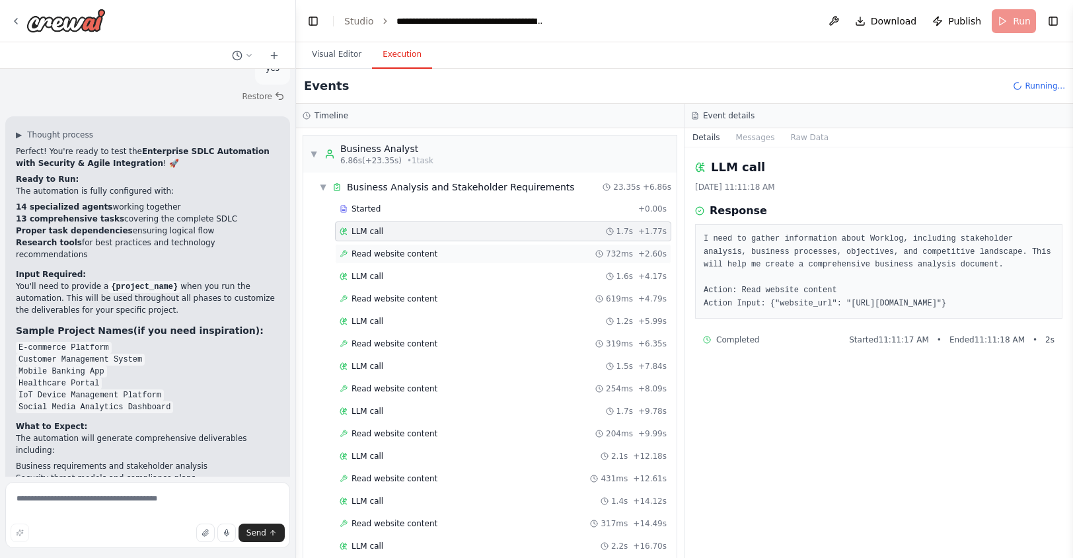
click at [449, 254] on div "Read website content 732ms + 2.60s" at bounding box center [503, 254] width 327 height 11
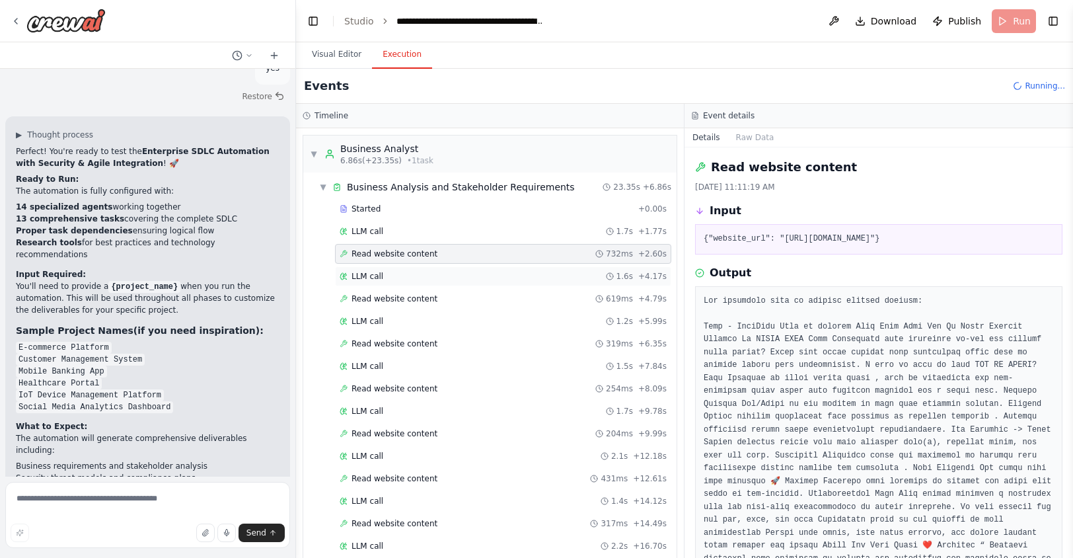
click at [453, 276] on div "LLM call 1.6s + 4.17s" at bounding box center [503, 276] width 327 height 11
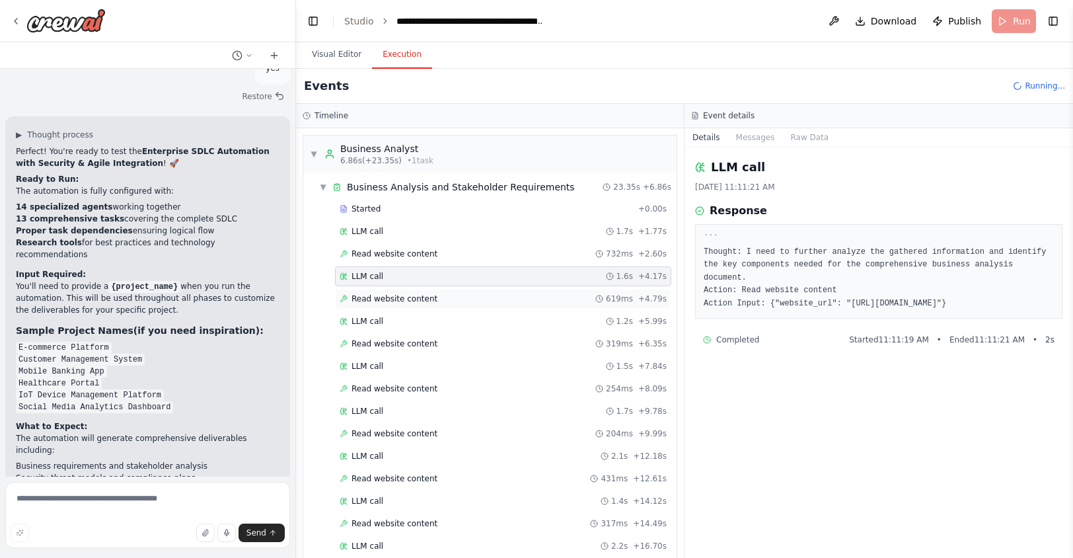
click at [457, 294] on div "Read website content 619ms + 4.79s" at bounding box center [503, 299] width 336 height 20
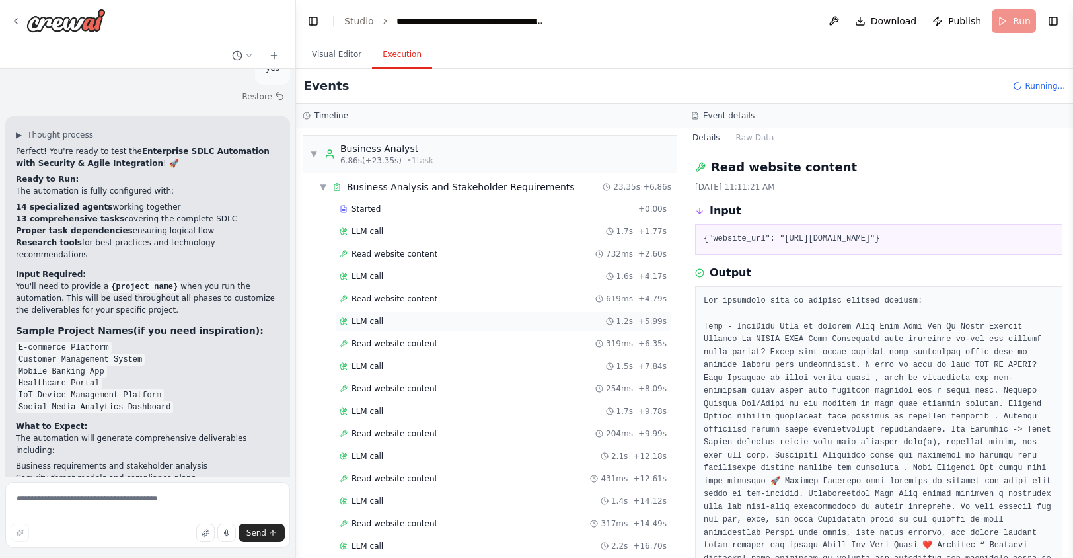
click at [479, 317] on div "LLM call 1.2s + 5.99s" at bounding box center [503, 321] width 336 height 20
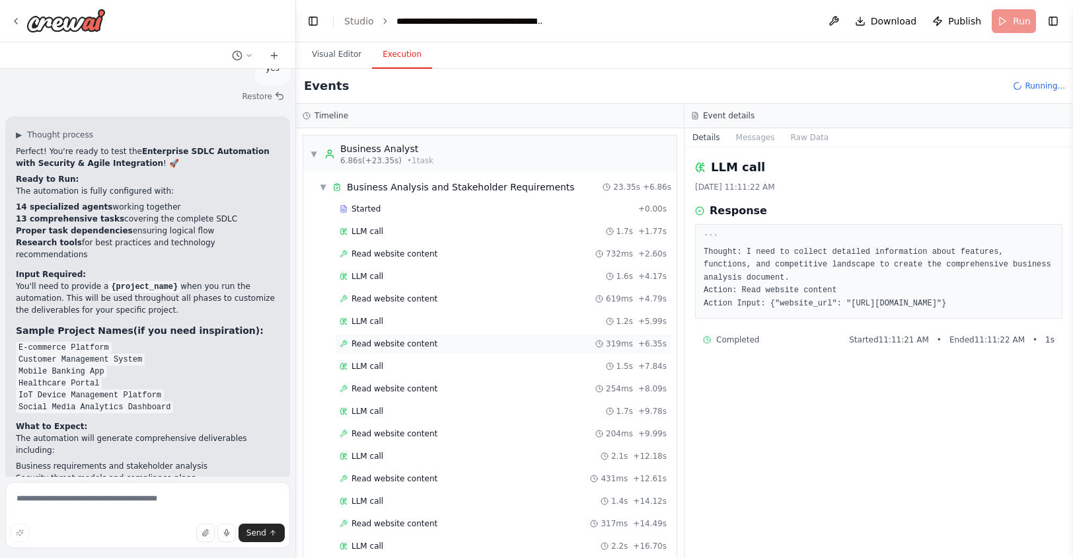
click at [474, 349] on div "Read website content 319ms + 6.35s" at bounding box center [503, 343] width 327 height 11
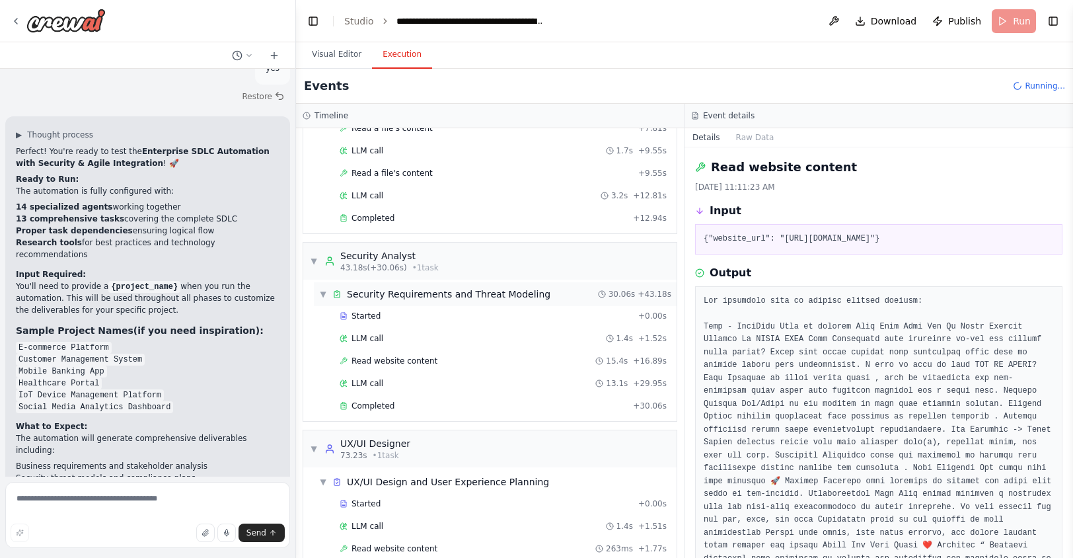
click at [424, 301] on span "Security Requirements and Threat Modeling" at bounding box center [449, 294] width 204 height 13
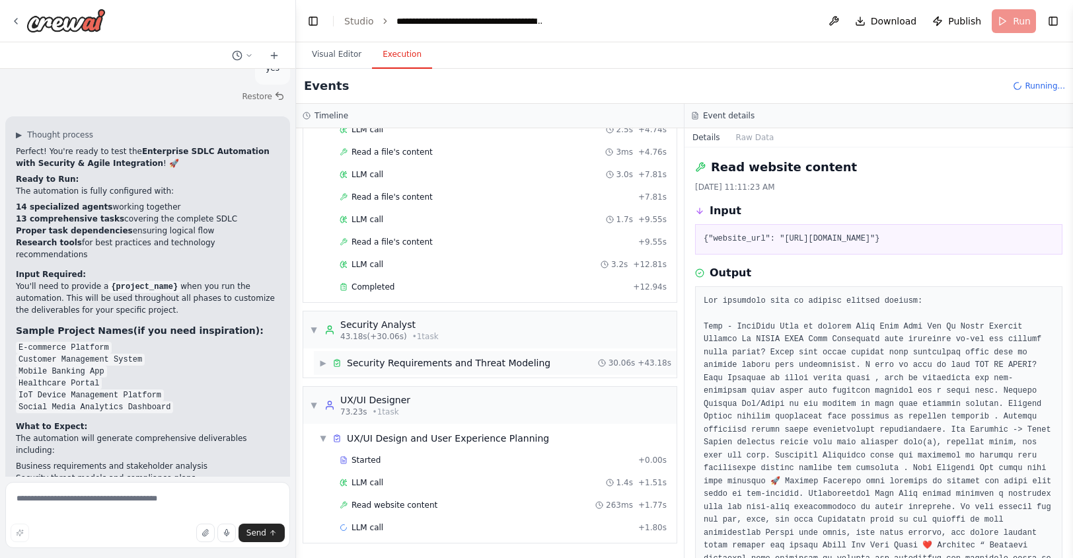
click at [422, 357] on span "Security Requirements and Threat Modeling" at bounding box center [449, 362] width 204 height 13
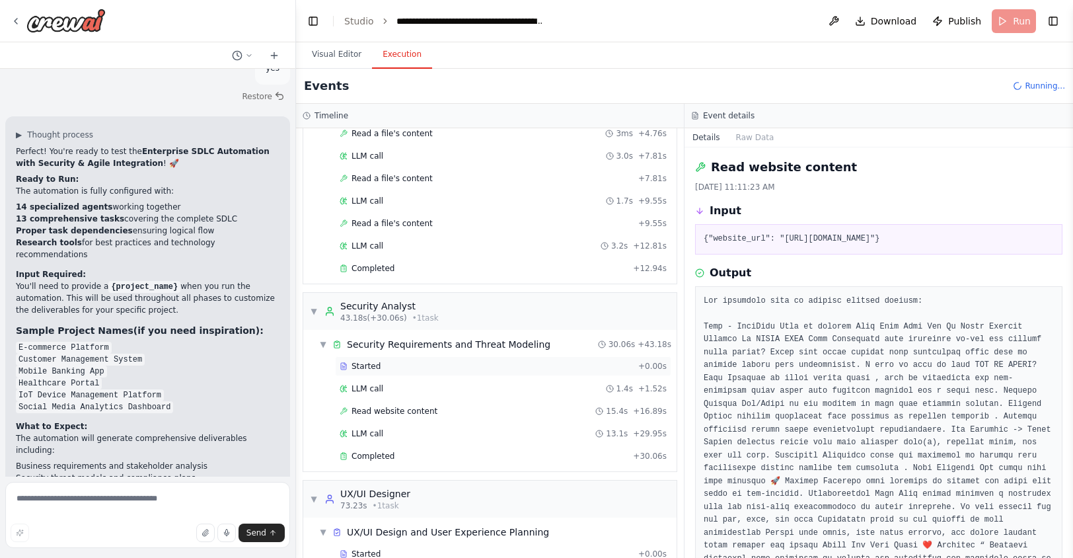
click at [377, 371] on span "Started" at bounding box center [366, 366] width 29 height 11
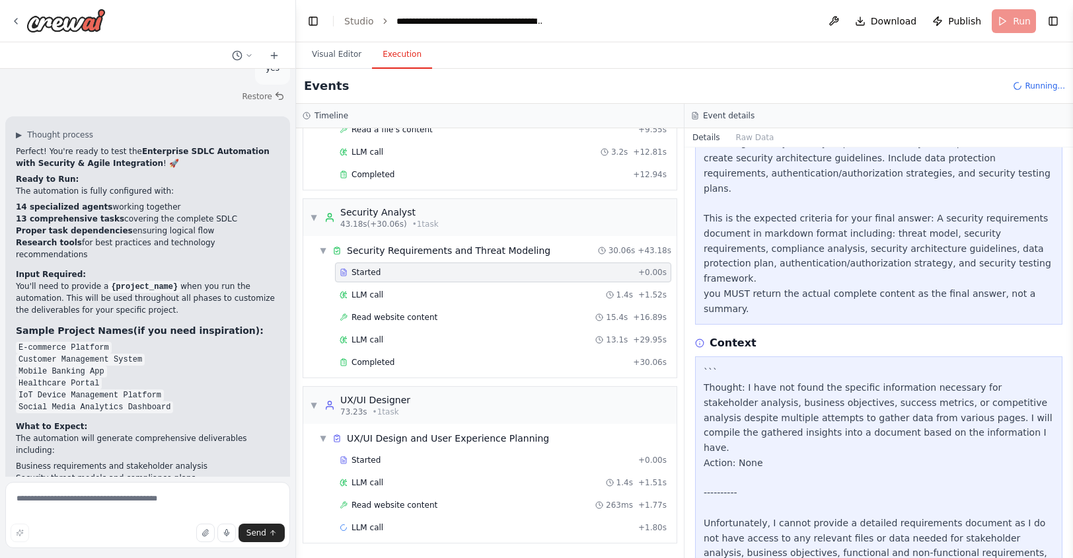
scroll to position [872, 0]
click at [401, 440] on span "UX/UI Design and User Experience Planning" at bounding box center [448, 438] width 202 height 13
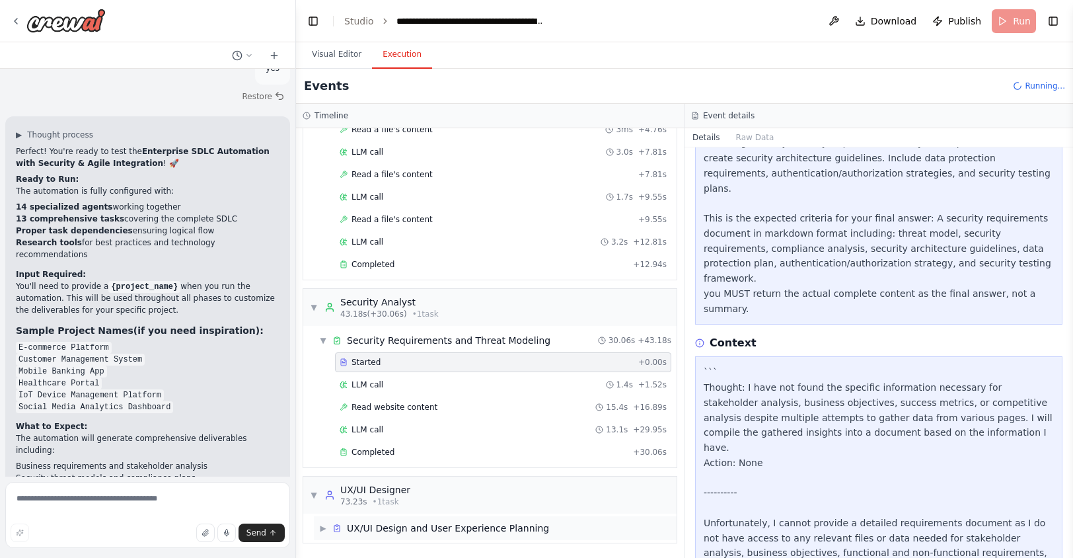
scroll to position [781, 0]
click at [311, 494] on span "▼" at bounding box center [314, 495] width 8 height 11
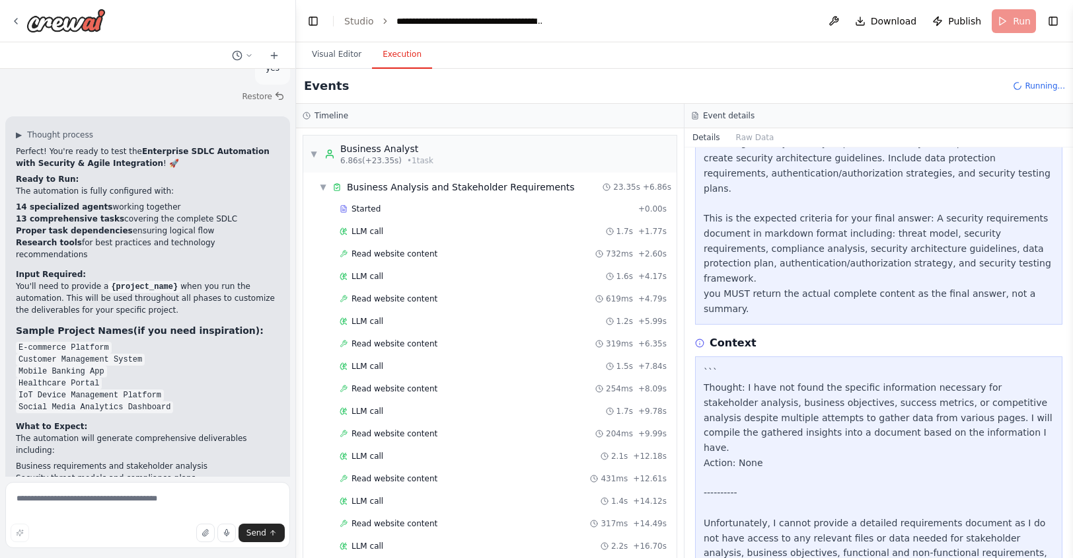
scroll to position [0, 0]
click at [20, 22] on icon at bounding box center [16, 21] width 11 height 11
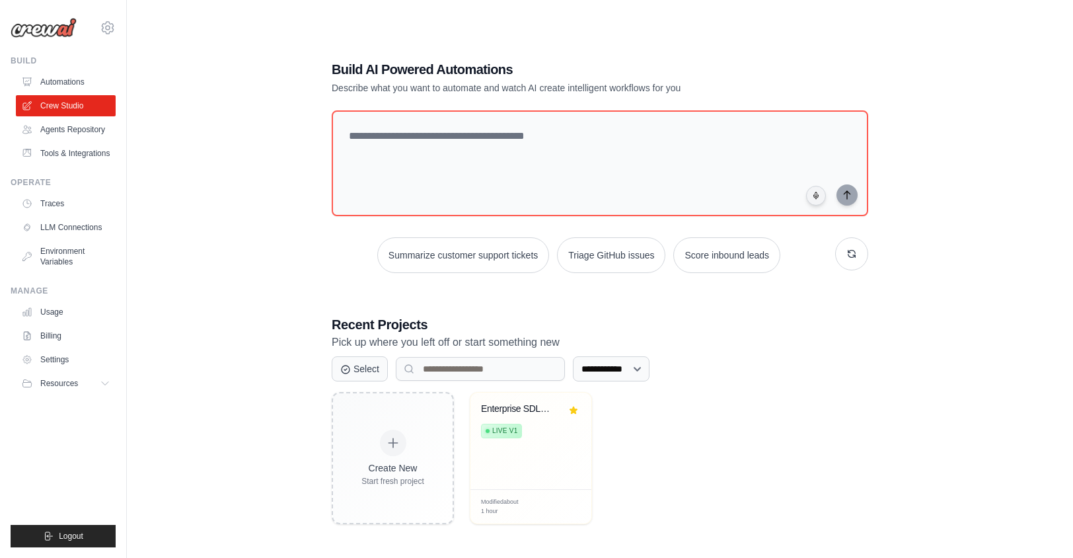
click at [65, 82] on link "Automations" at bounding box center [66, 81] width 100 height 21
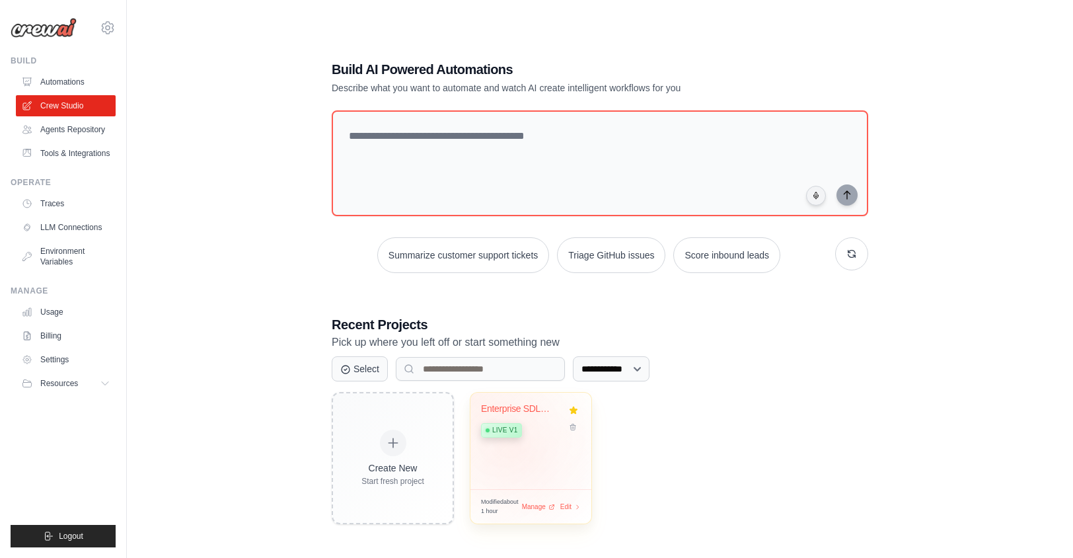
click at [516, 453] on div "Enterprise SDLC Automation with Sec... Live v1" at bounding box center [531, 441] width 121 height 96
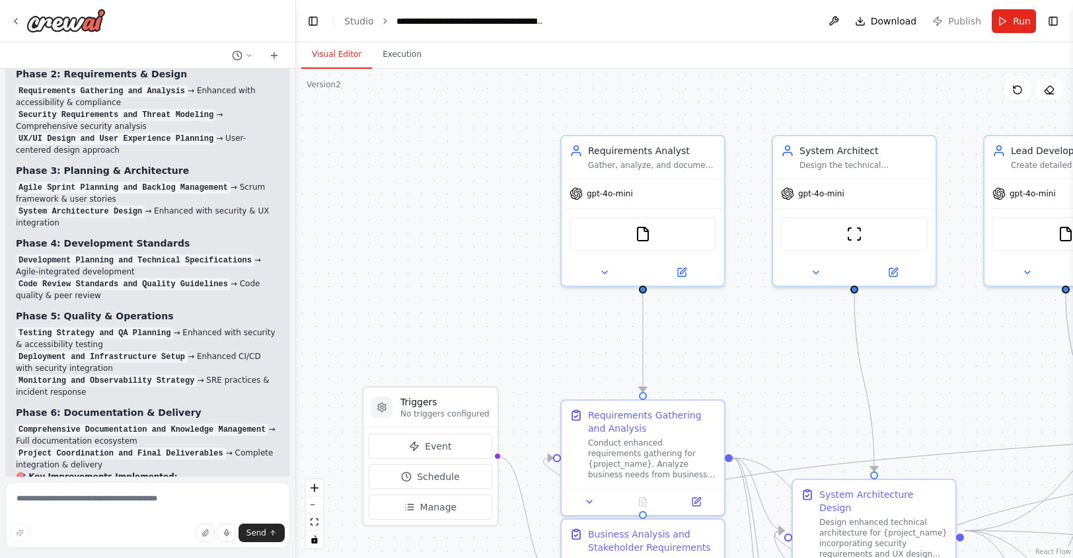
scroll to position [5038, 0]
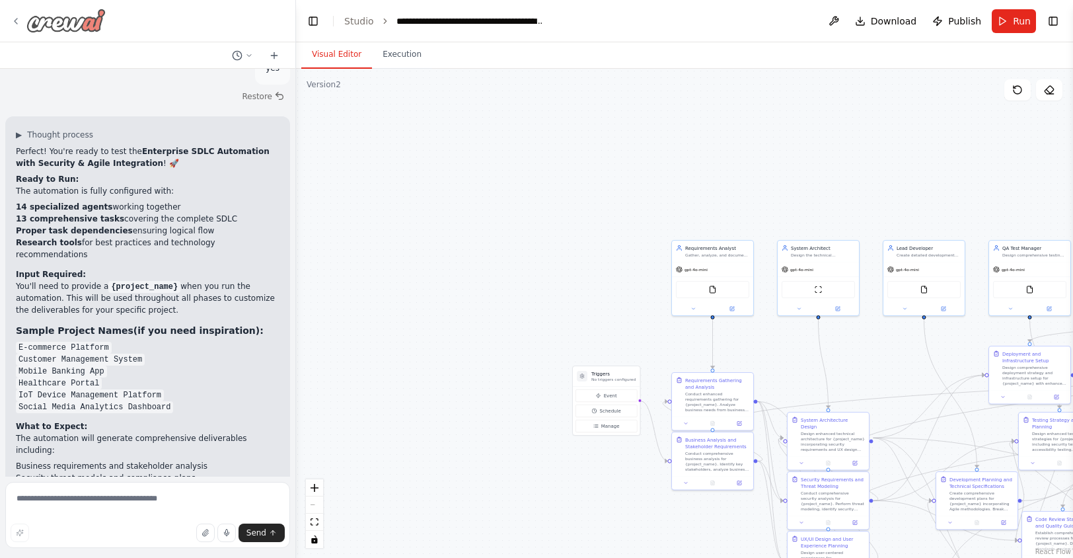
click at [16, 19] on icon at bounding box center [16, 21] width 11 height 11
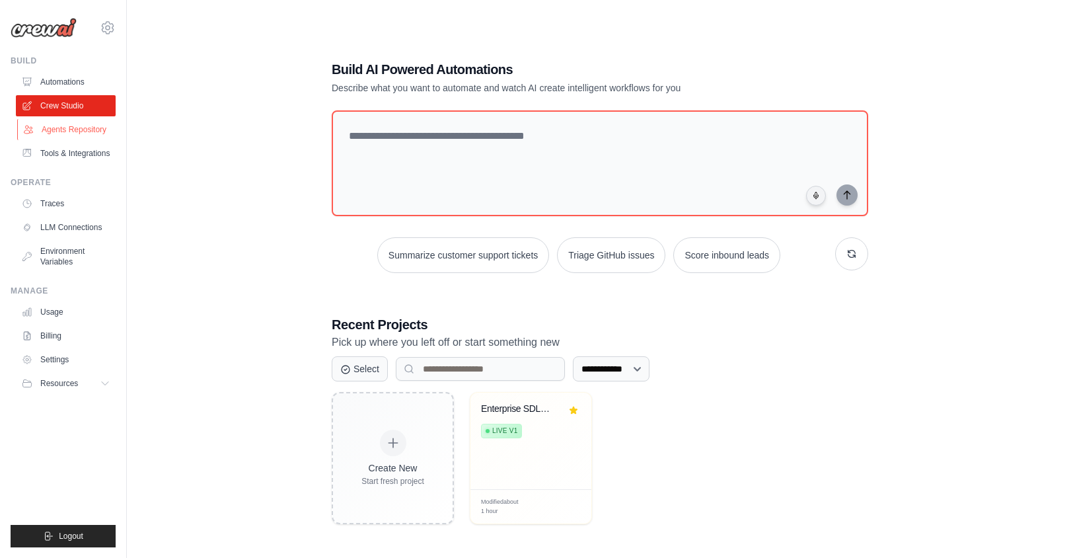
click at [56, 135] on link "Agents Repository" at bounding box center [67, 129] width 100 height 21
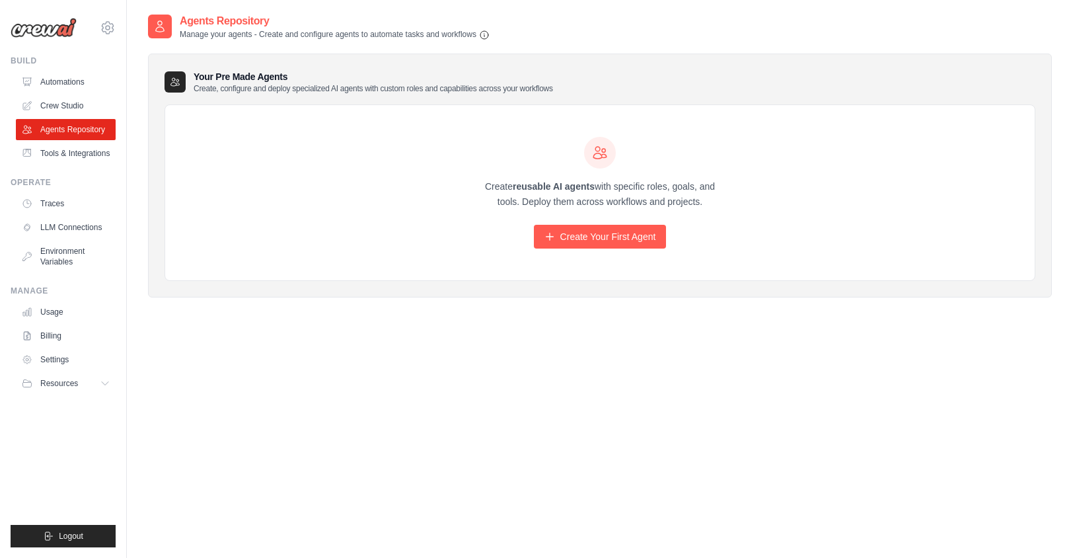
click at [56, 135] on link "Agents Repository" at bounding box center [66, 129] width 100 height 21
click at [48, 159] on link "Tools & Integrations" at bounding box center [67, 153] width 100 height 21
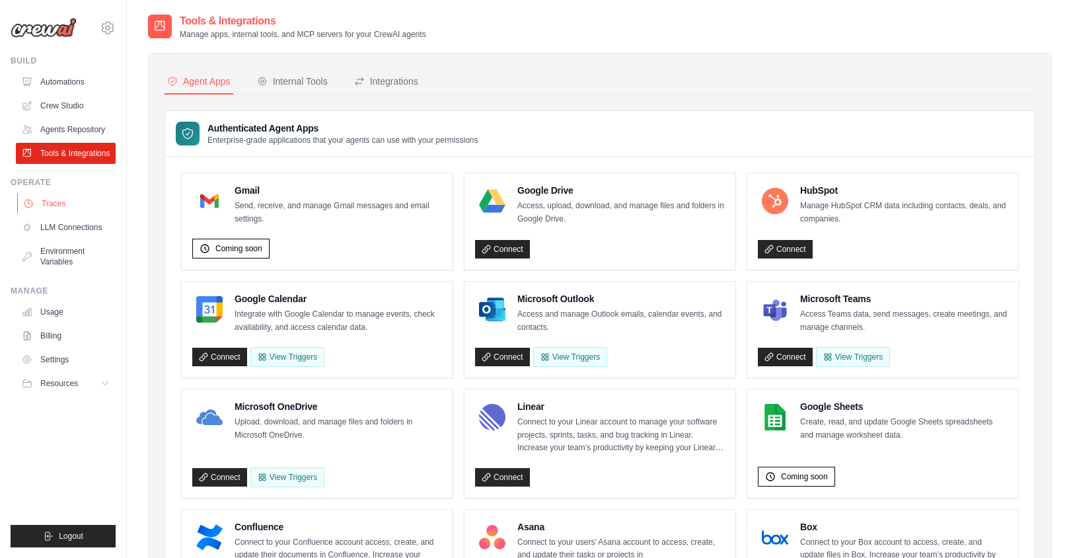
click at [61, 214] on link "Traces" at bounding box center [67, 203] width 100 height 21
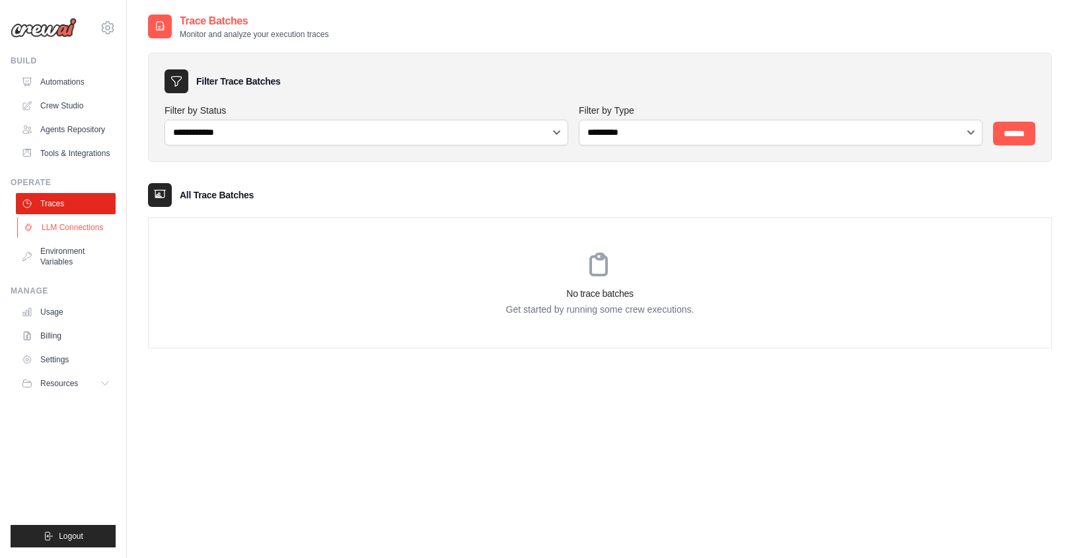
click at [64, 238] on link "LLM Connections" at bounding box center [67, 227] width 100 height 21
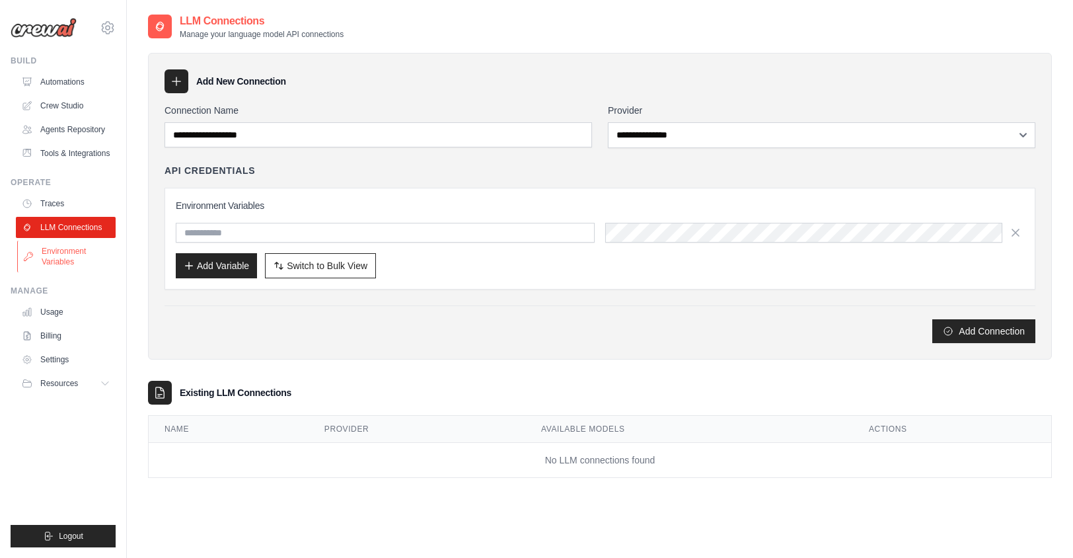
click at [64, 264] on link "Environment Variables" at bounding box center [67, 257] width 100 height 32
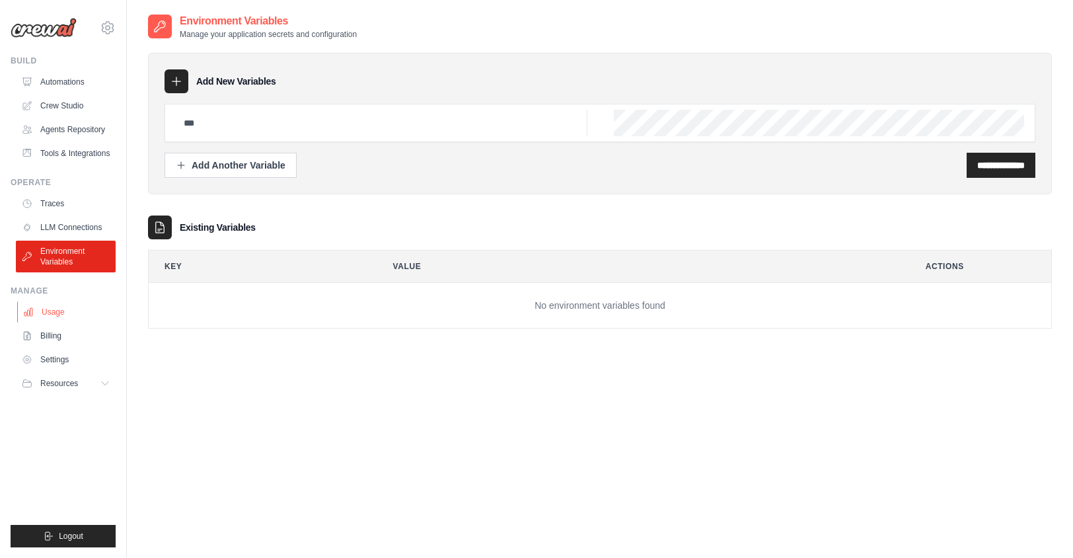
click at [56, 323] on link "Usage" at bounding box center [67, 311] width 100 height 21
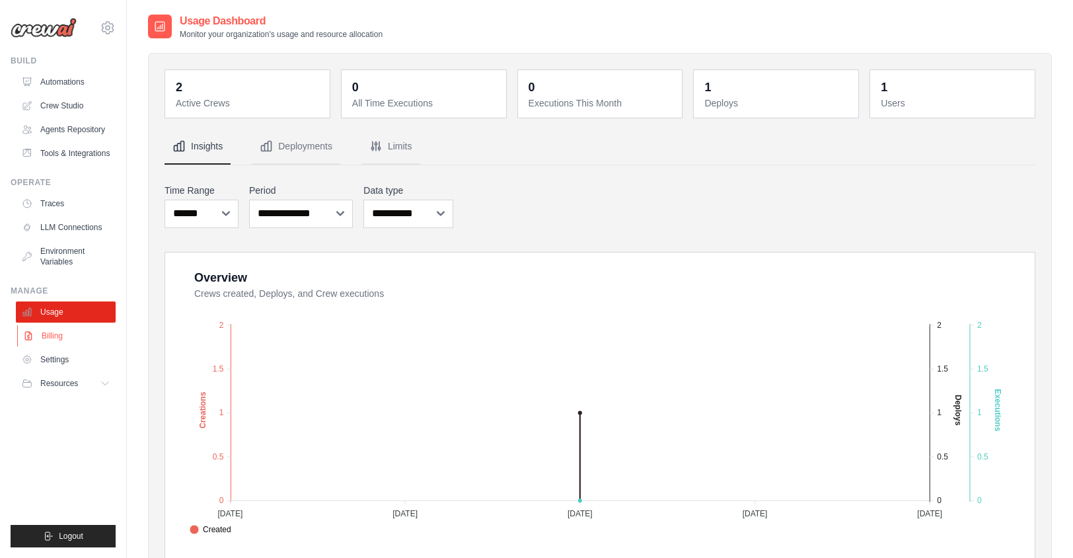
click at [54, 346] on link "Billing" at bounding box center [67, 335] width 100 height 21
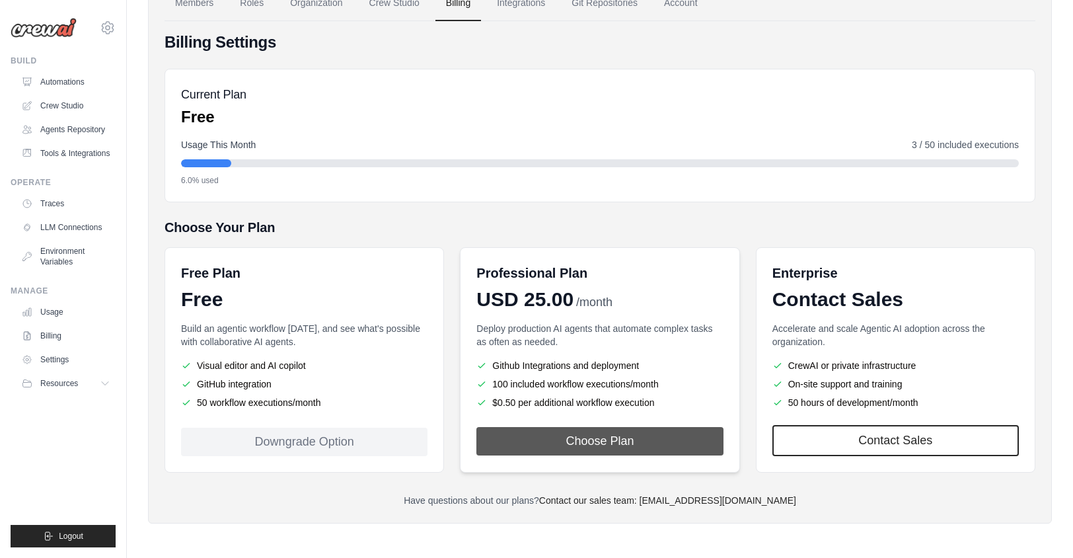
scroll to position [85, 0]
click at [846, 396] on li "50 hours of development/month" at bounding box center [896, 402] width 247 height 13
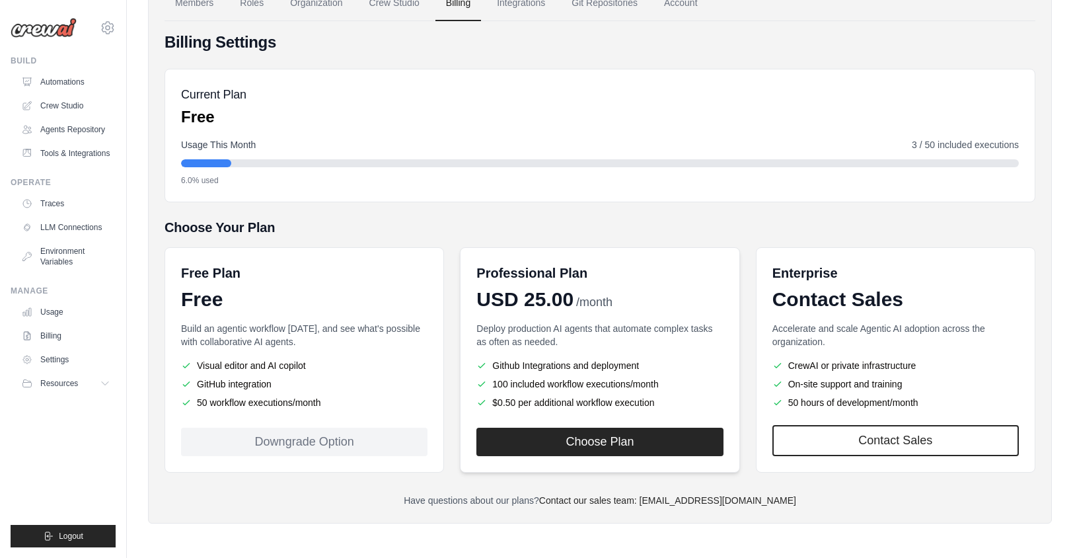
click at [593, 276] on div "Professional Plan" at bounding box center [600, 273] width 247 height 19
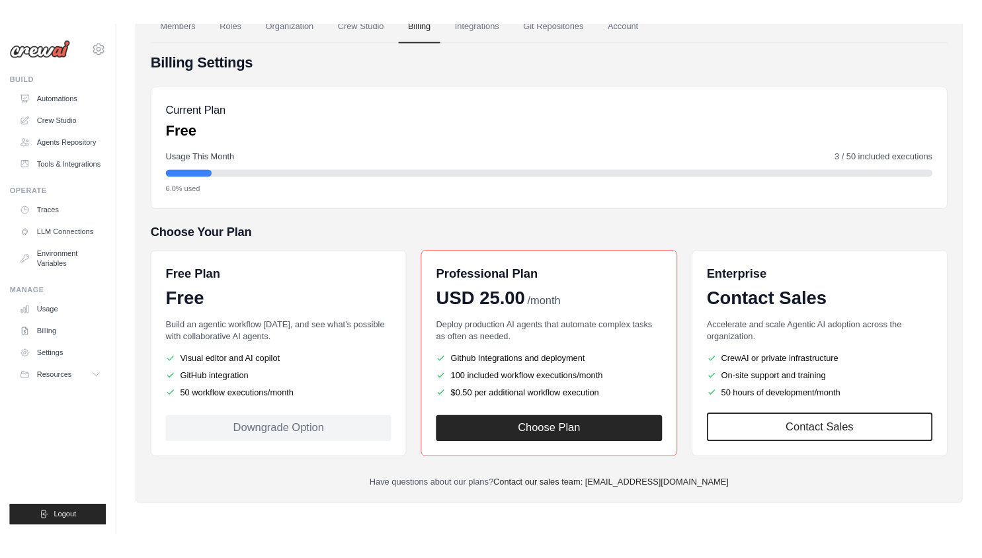
scroll to position [0, 0]
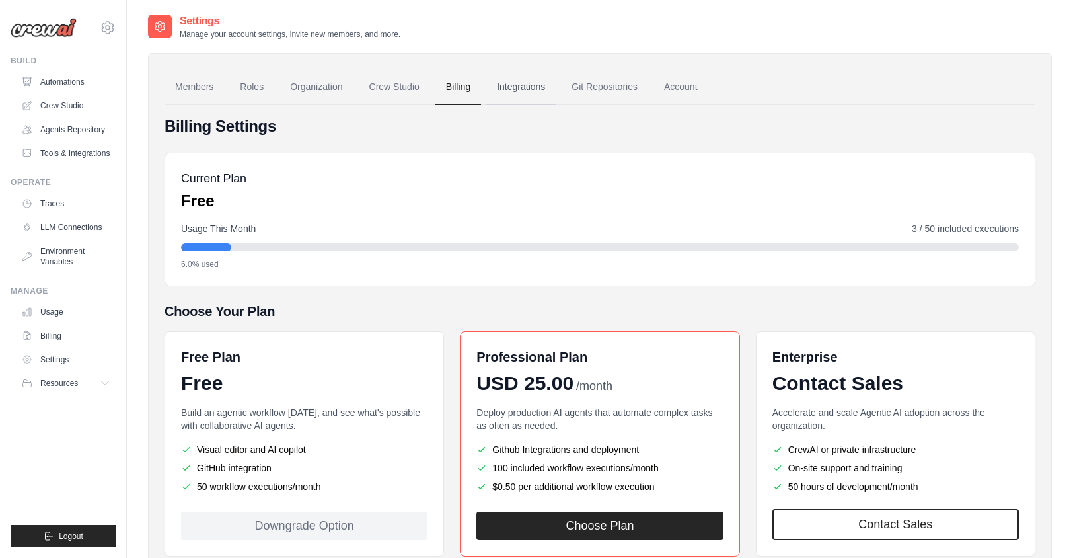
click at [534, 93] on link "Integrations" at bounding box center [520, 87] width 69 height 36
click at [604, 86] on link "Git Repositories" at bounding box center [604, 87] width 87 height 36
